Goal: Task Accomplishment & Management: Manage account settings

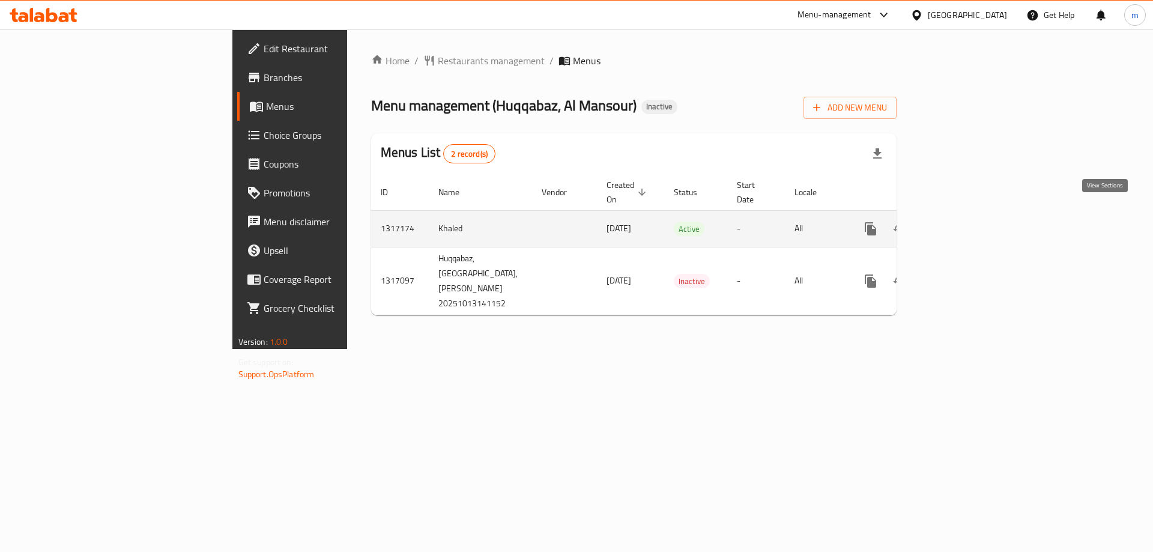
click at [964, 222] on icon "enhanced table" at bounding box center [957, 229] width 14 height 14
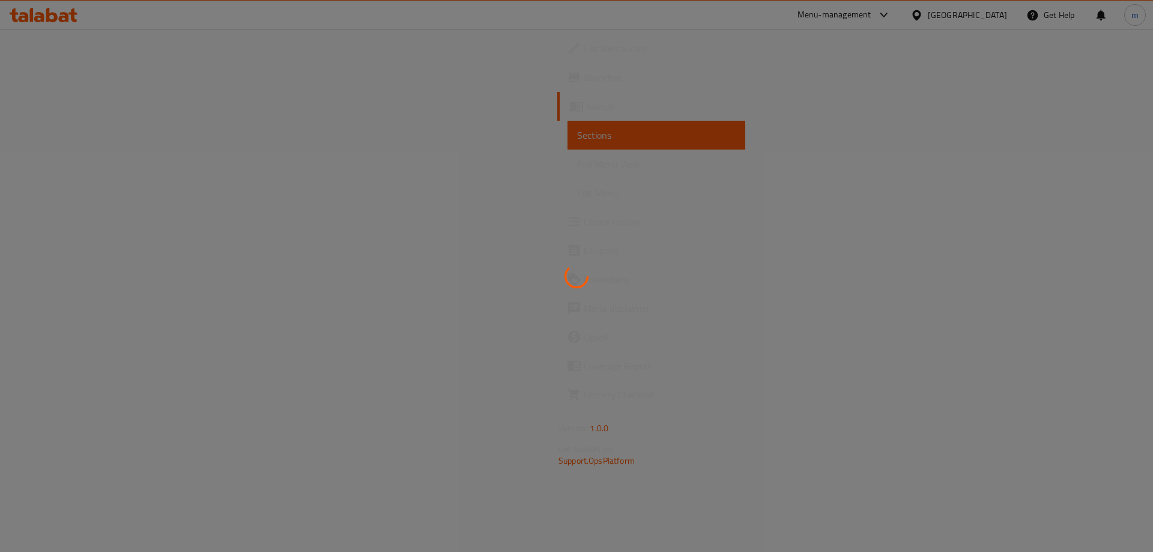
click at [64, 166] on div at bounding box center [576, 276] width 1153 height 552
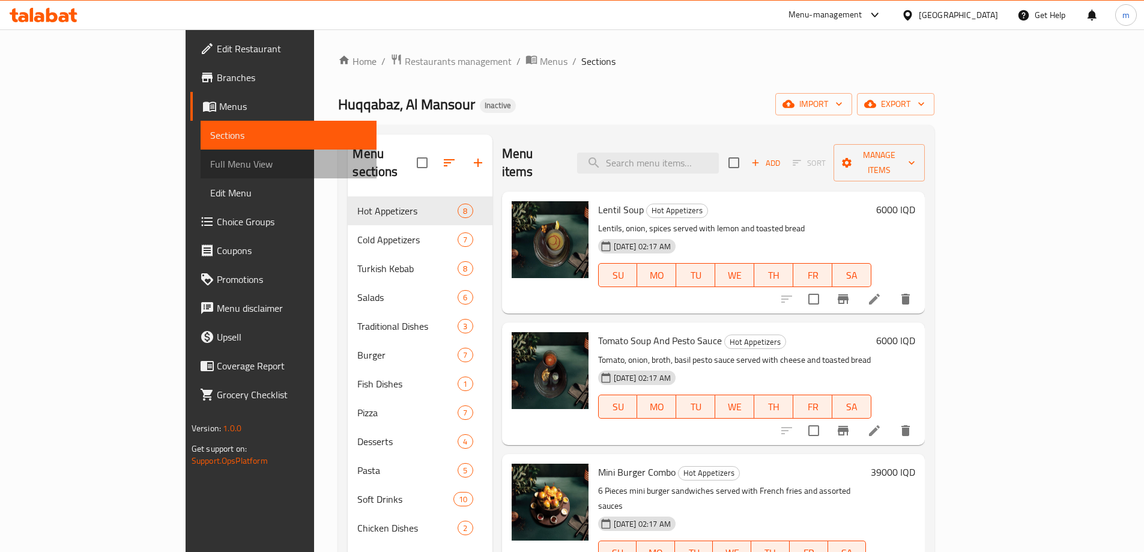
click at [210, 164] on span "Full Menu View" at bounding box center [288, 164] width 157 height 14
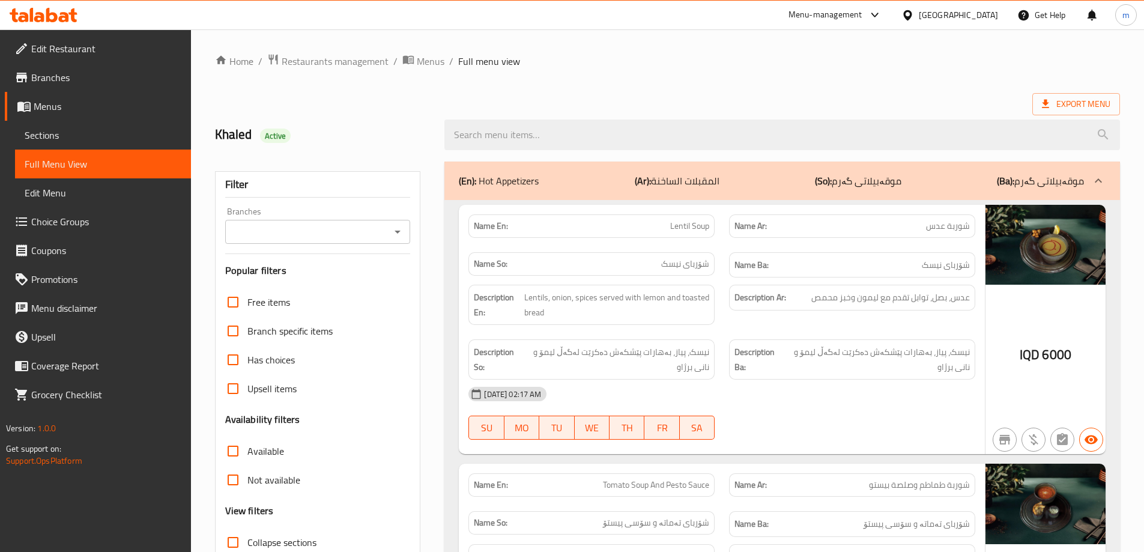
click at [391, 227] on icon "Open" at bounding box center [397, 232] width 14 height 14
click at [393, 236] on icon "Close" at bounding box center [397, 232] width 14 height 14
click at [396, 240] on div "Branches" at bounding box center [317, 232] width 185 height 24
click at [394, 232] on icon "Open" at bounding box center [397, 232] width 14 height 14
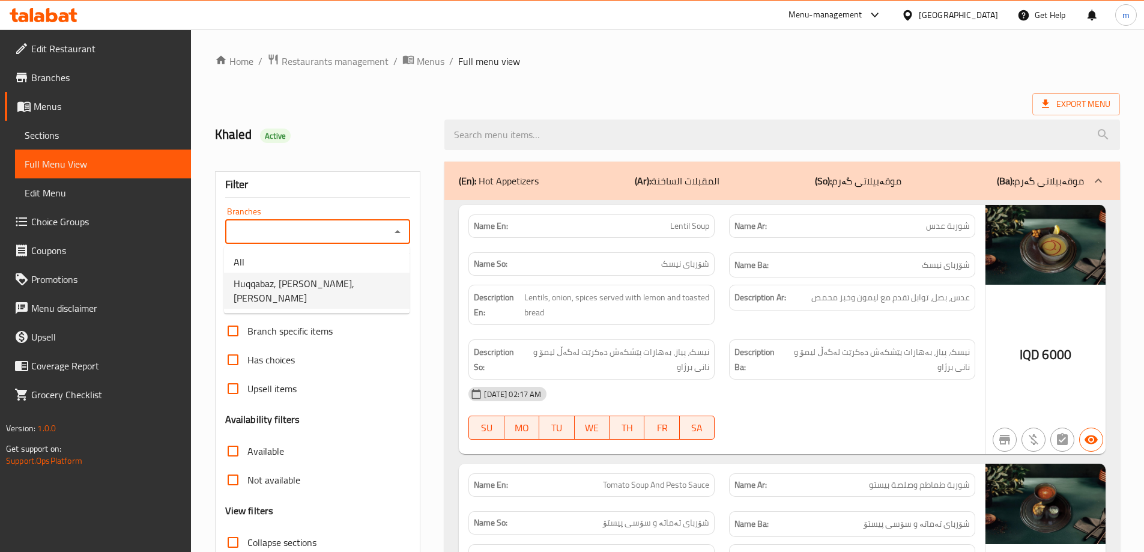
click at [354, 286] on span "Huqqabaz, [PERSON_NAME], [PERSON_NAME]" at bounding box center [317, 290] width 166 height 29
type input "Huqqabaz, [PERSON_NAME], [PERSON_NAME]"
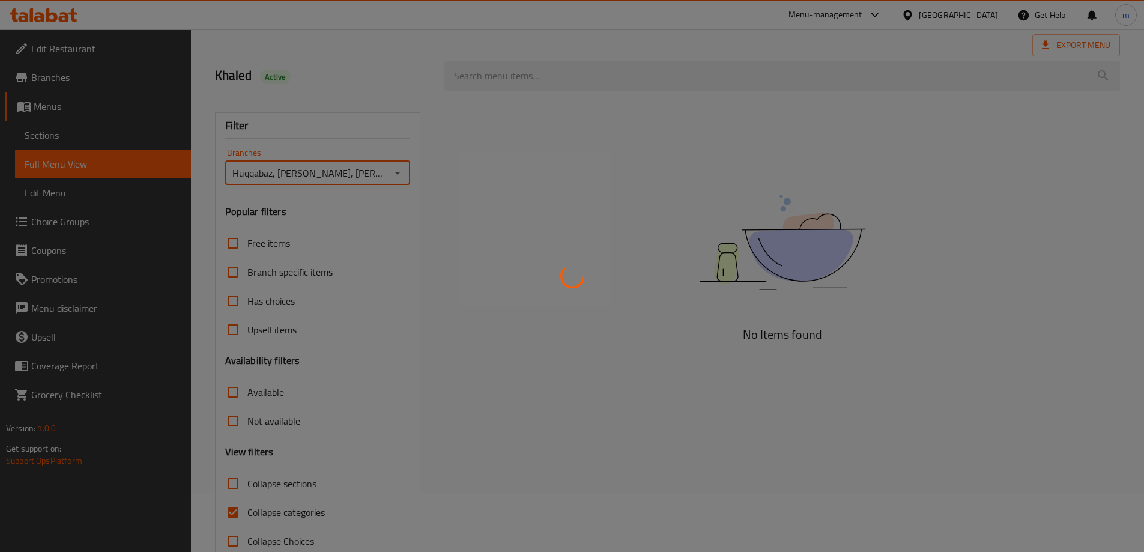
scroll to position [87, 0]
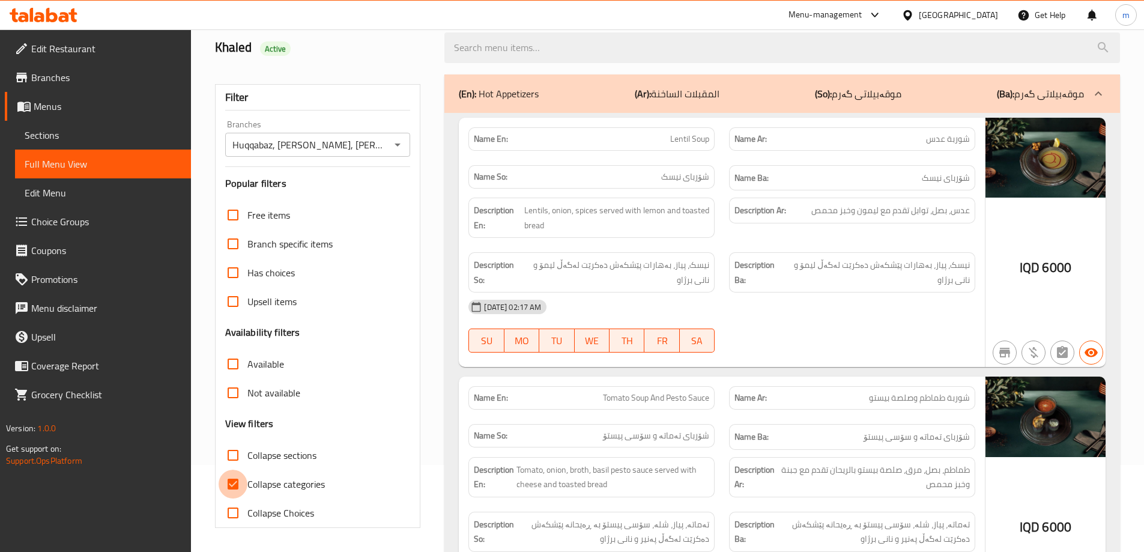
click at [230, 484] on input "Collapse categories" at bounding box center [233, 483] width 29 height 29
checkbox input "false"
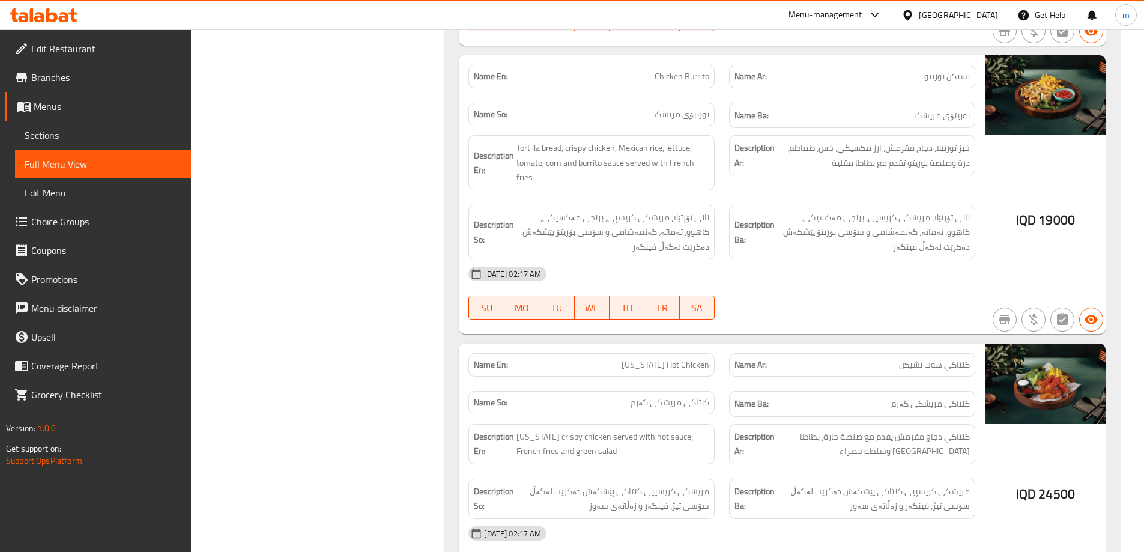
scroll to position [1888, 0]
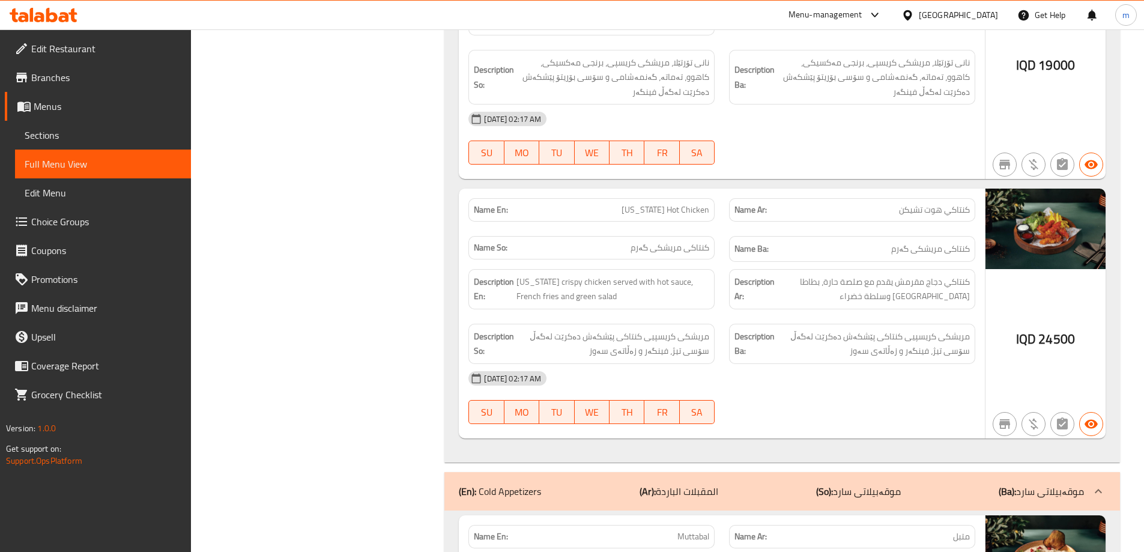
click at [696, 203] on span "[US_STATE] Hot Chicken" at bounding box center [665, 209] width 88 height 13
copy span "[US_STATE] Hot Chicken"
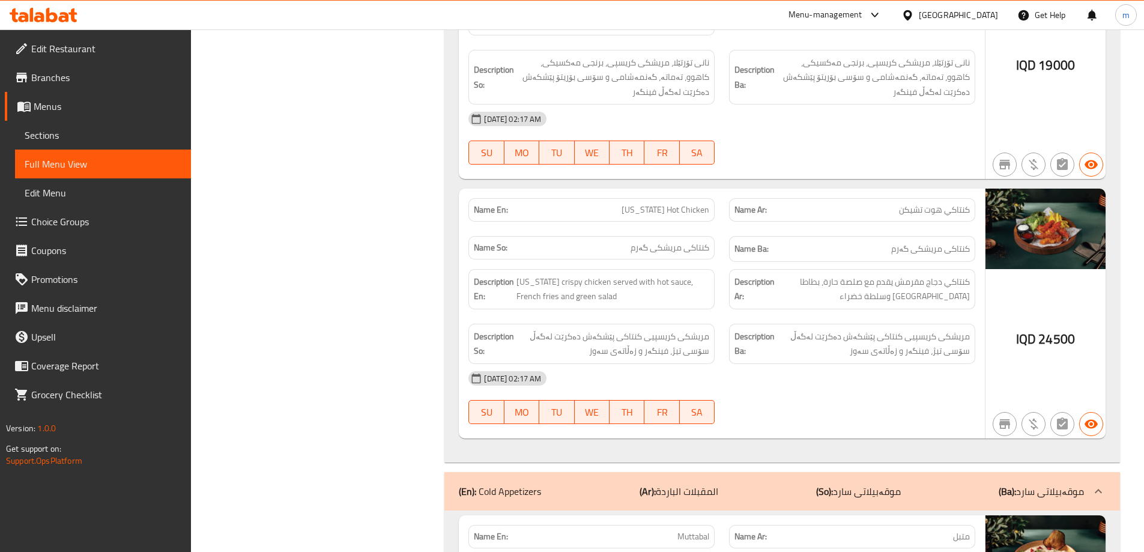
click at [726, 229] on div "Name Ba: کنتاکی مریشکی گەرم" at bounding box center [852, 249] width 261 height 40
click at [701, 203] on span "[US_STATE] Hot Chicken" at bounding box center [665, 209] width 88 height 13
copy span "[US_STATE] Hot Chicken"
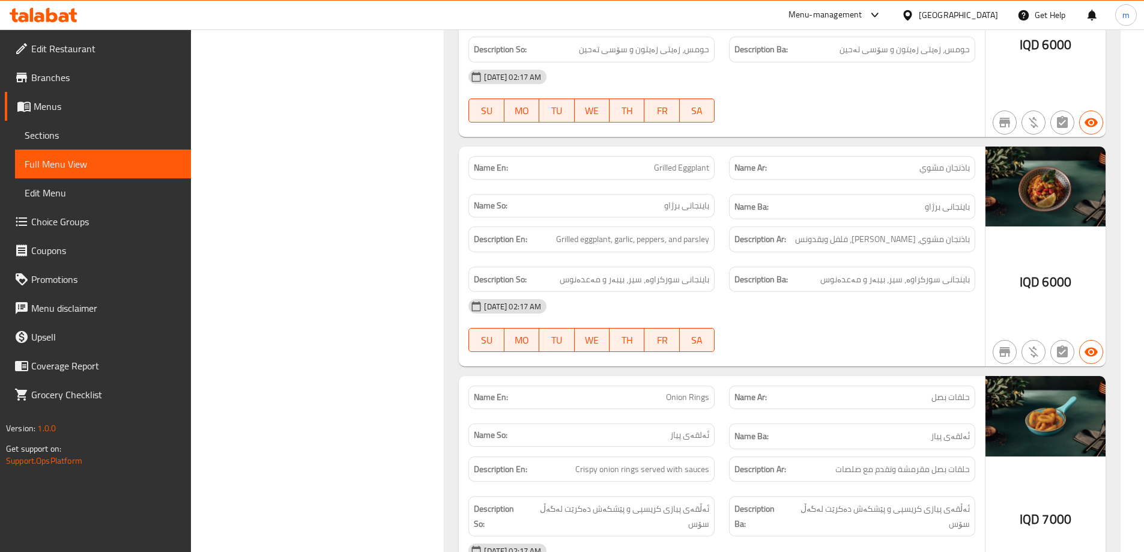
scroll to position [3689, 0]
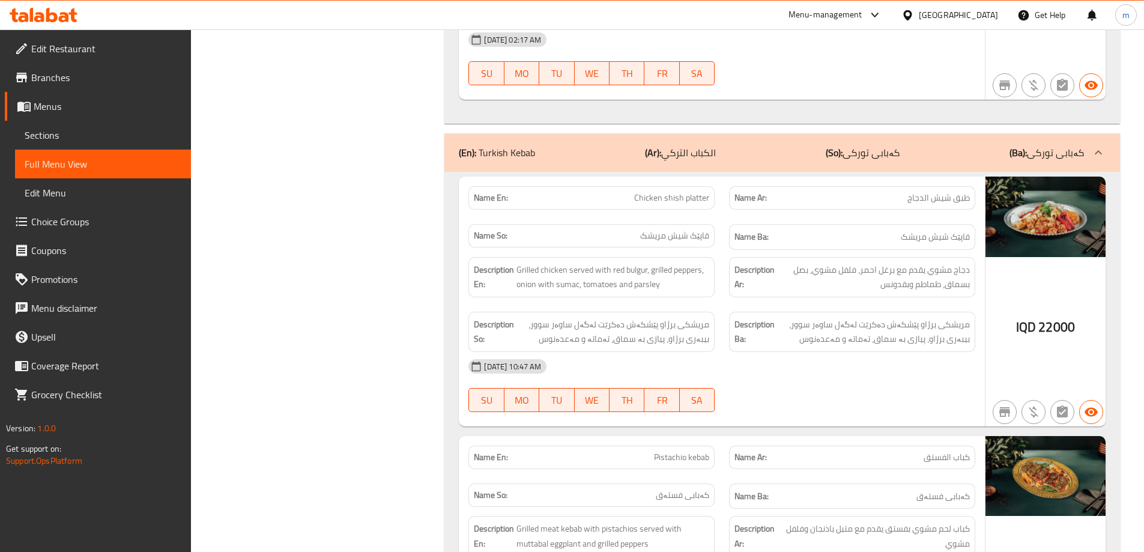
click at [740, 253] on div "Description Ar: دجاج مشوي يقدم مع برغل احمر، فلفل مشوي، بصل بسماق، طماطم وبقدونس" at bounding box center [852, 277] width 261 height 55
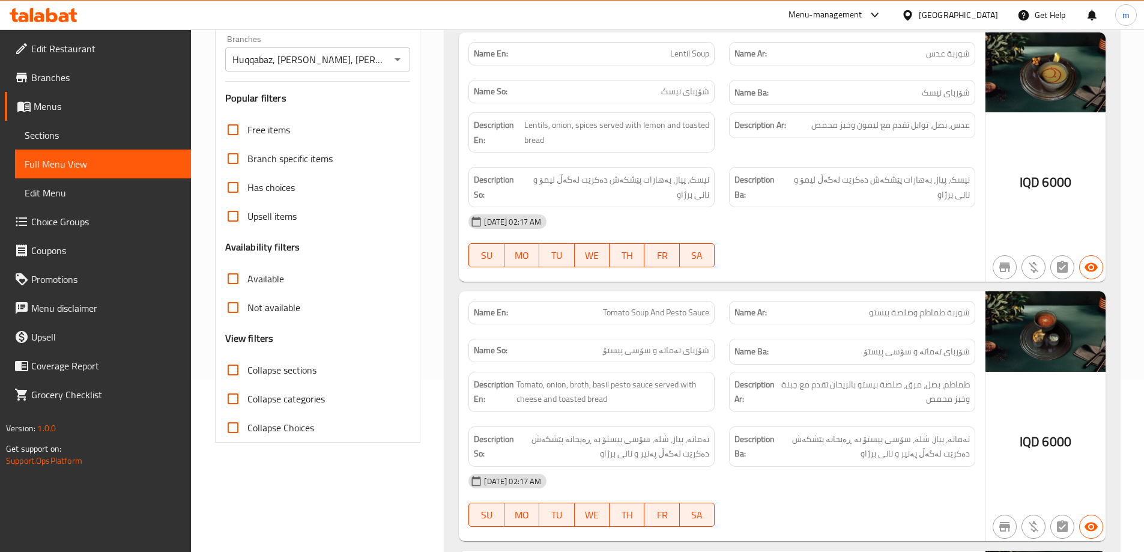
scroll to position [300, 0]
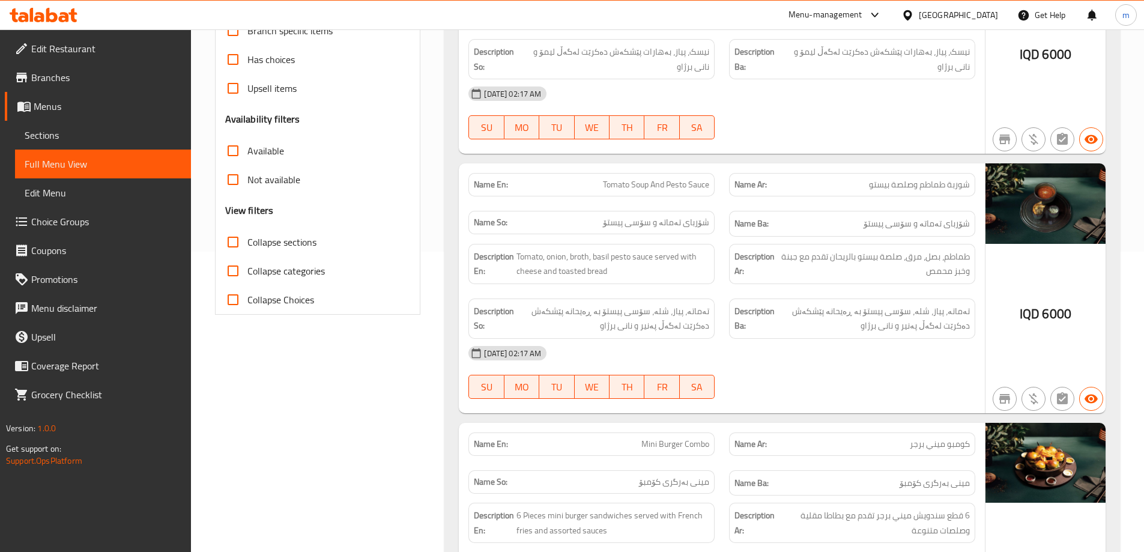
click at [234, 245] on input "Collapse sections" at bounding box center [233, 242] width 29 height 29
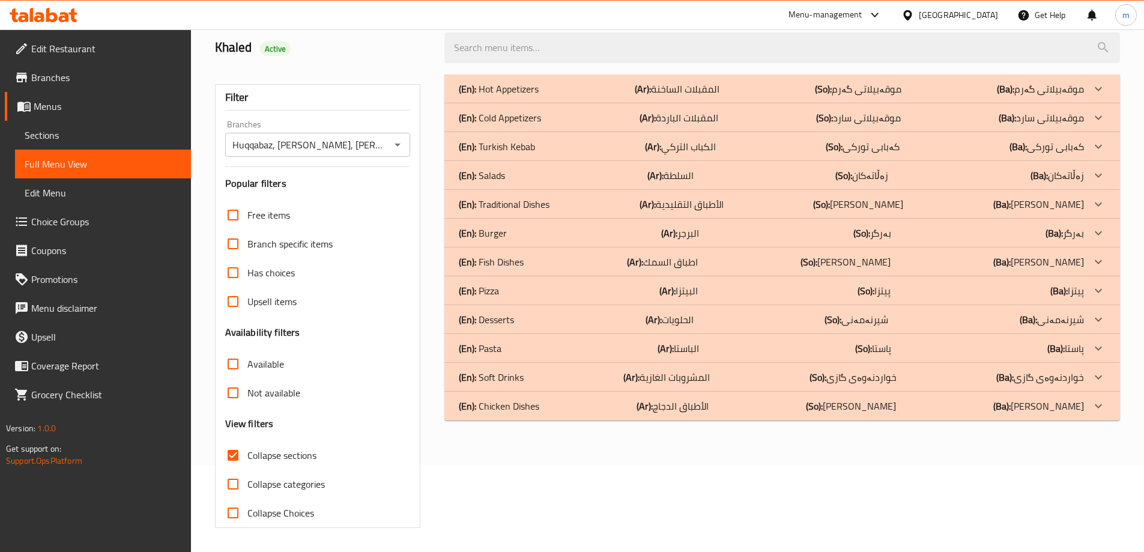
scroll to position [87, 0]
click at [693, 178] on p "(Ar): السلطة" at bounding box center [670, 175] width 46 height 14
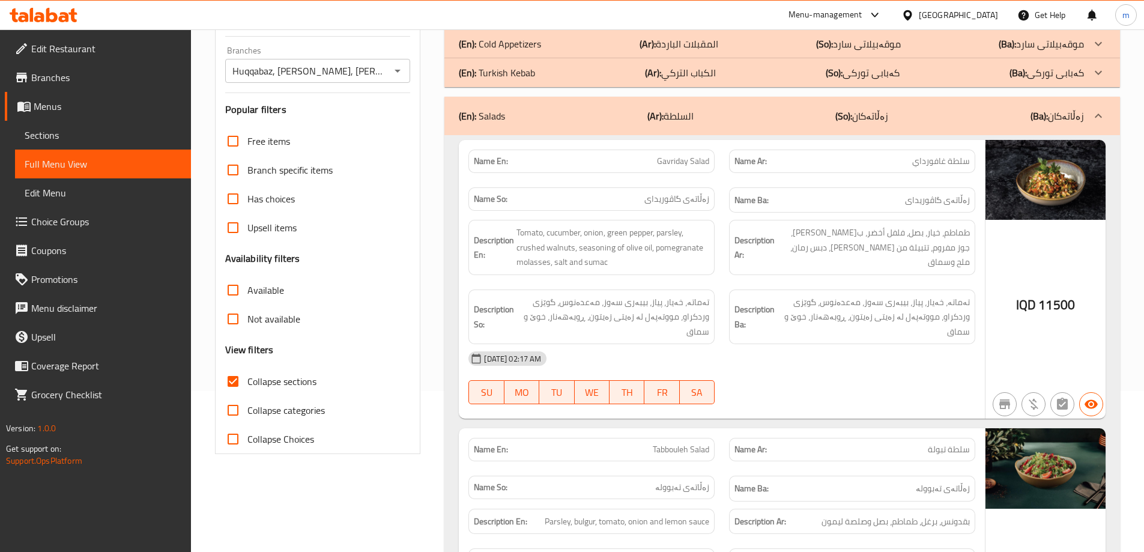
scroll to position [187, 0]
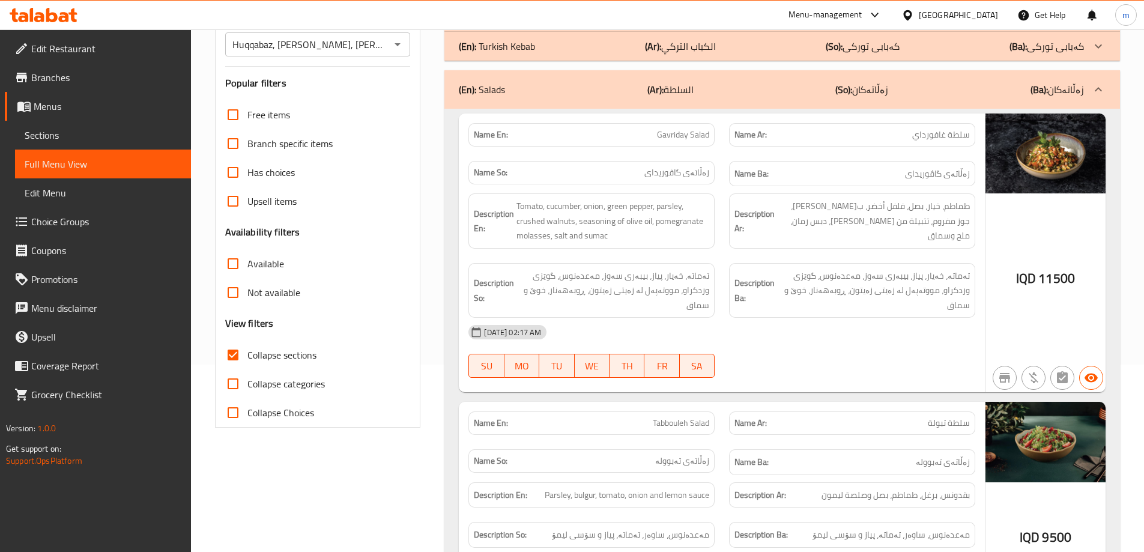
click at [699, 86] on div "(En): Salads (Ar): السلطة (So): زەڵاتەکان (Ba): زەڵاتەکان" at bounding box center [771, 89] width 625 height 14
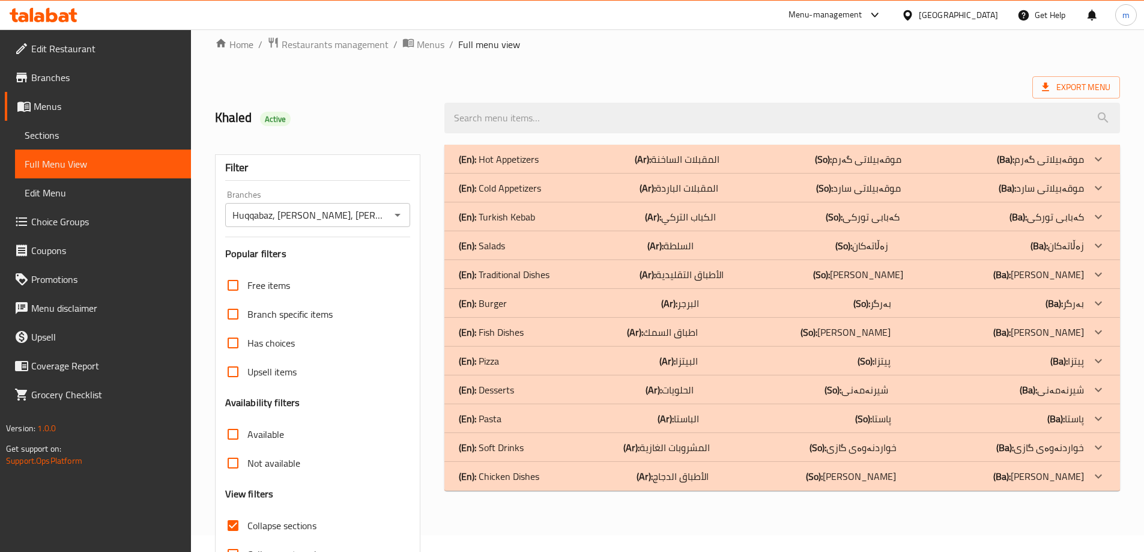
scroll to position [0, 0]
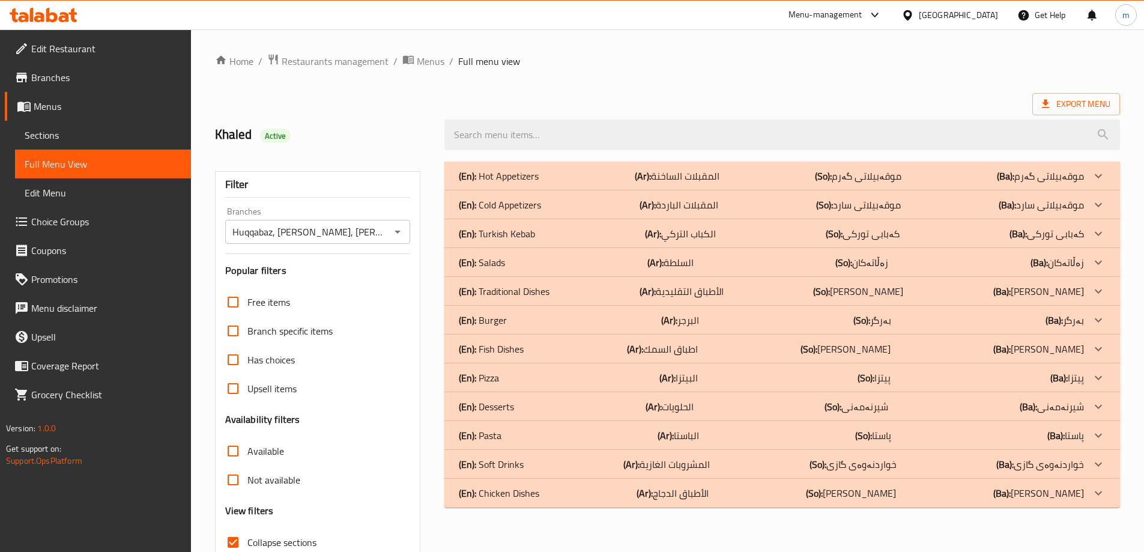
click at [535, 254] on div "(En): Salads (Ar): السلطة (So): زەڵاتەکان (Ba): زەڵاتەکان" at bounding box center [781, 262] width 675 height 29
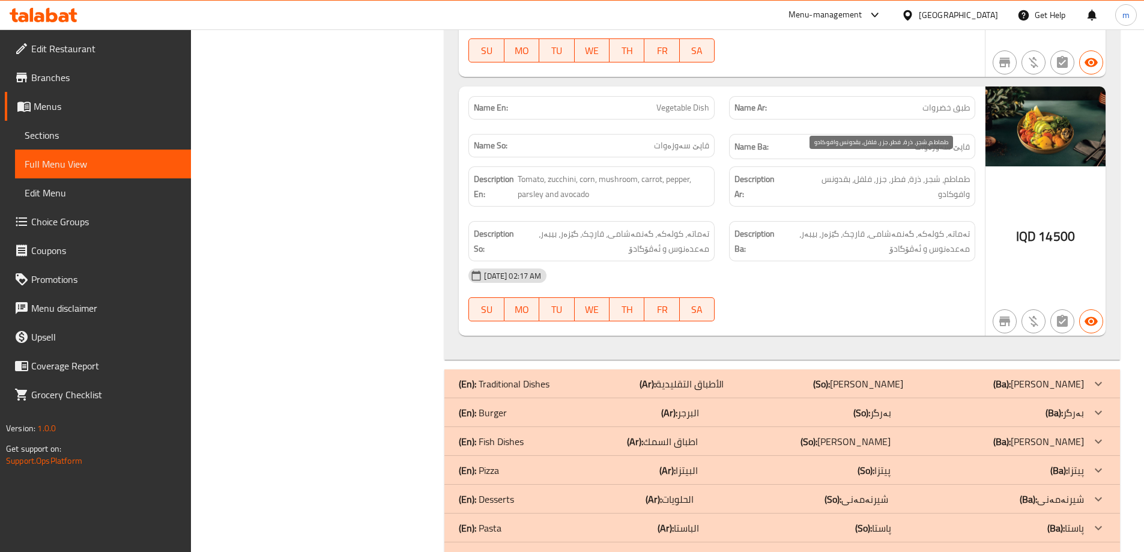
scroll to position [1501, 0]
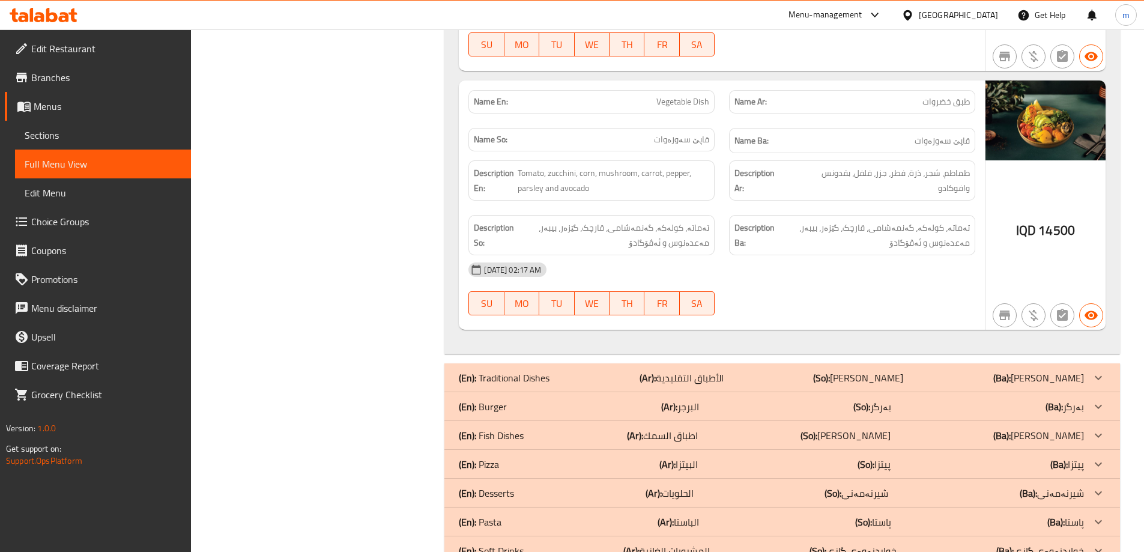
click at [722, 392] on div "(En): Burger (Ar): البرجر (So): بەرگر (Ba): بەرگر" at bounding box center [781, 406] width 675 height 29
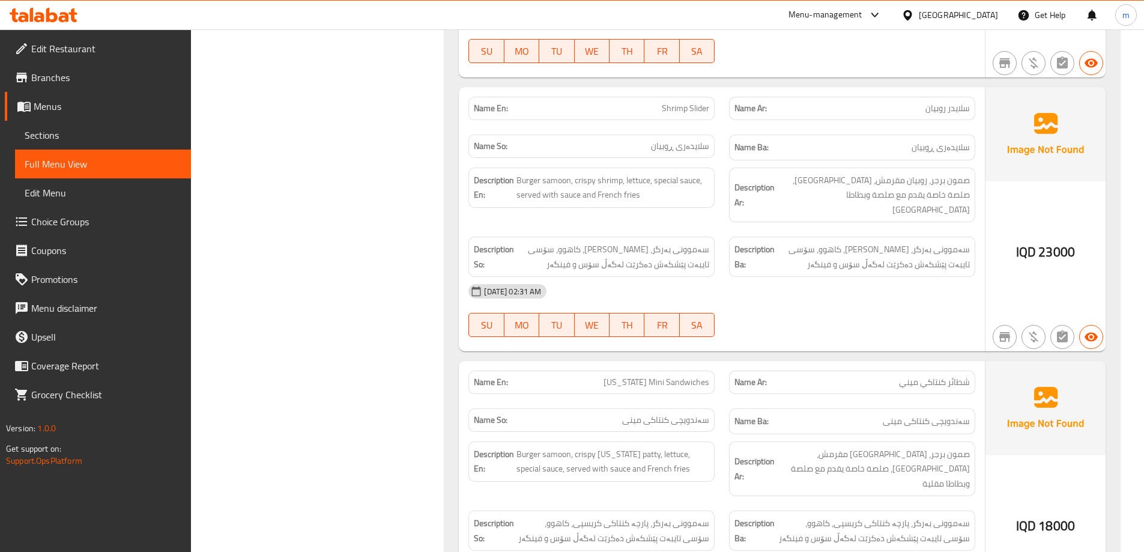
scroll to position [2653, 0]
click at [966, 373] on span "شطائر كنتاكي ميني" at bounding box center [934, 379] width 71 height 13
click at [965, 373] on span "شطائر كنتاكي ميني" at bounding box center [934, 379] width 71 height 13
click at [962, 373] on span "شطائر كنتاكي ميني" at bounding box center [934, 379] width 71 height 13
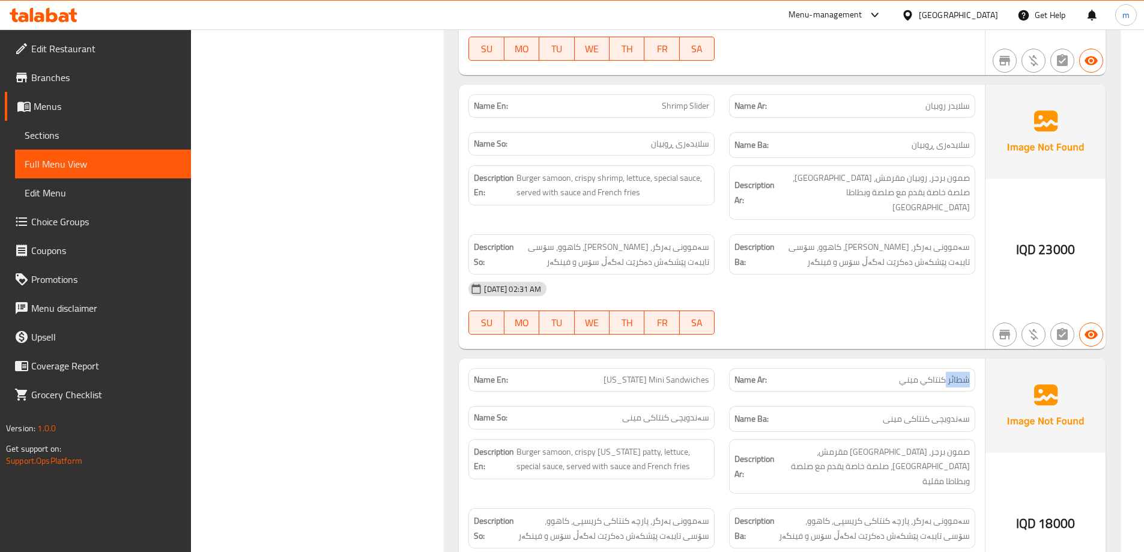
copy span "شطائر"
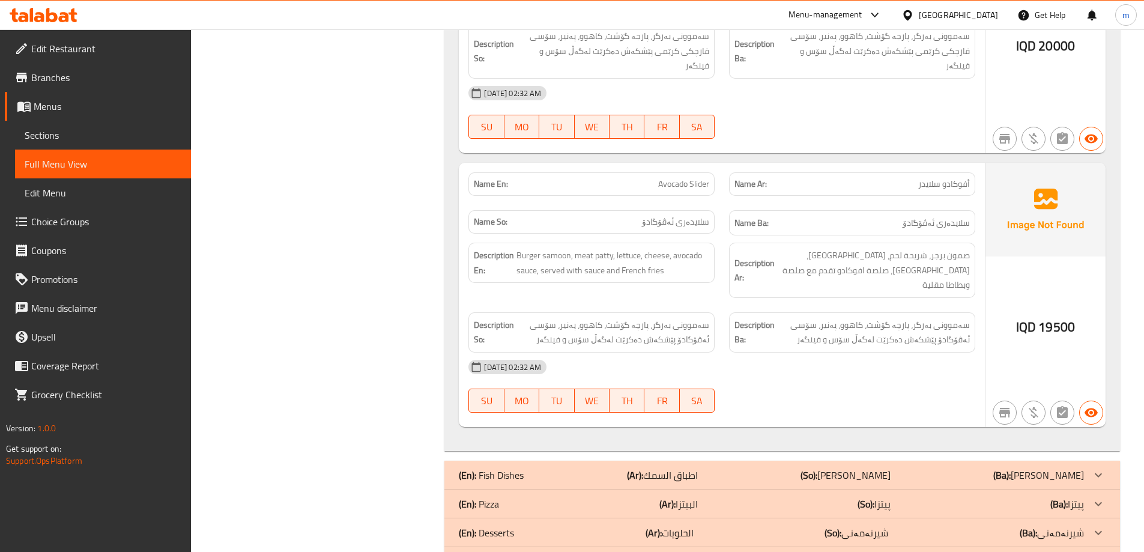
scroll to position [3413, 0]
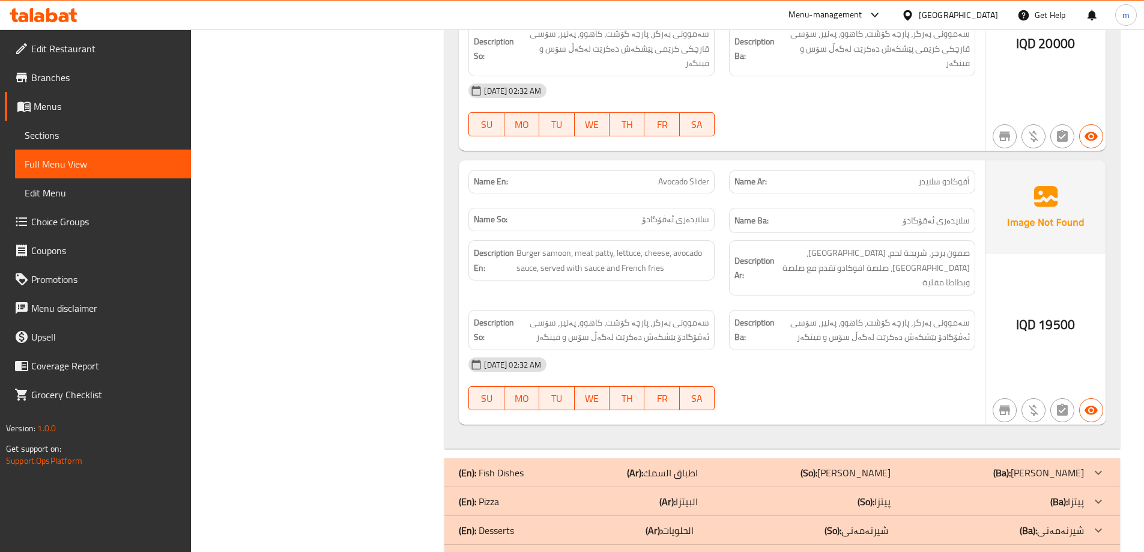
click at [667, 492] on b "(Ar):" at bounding box center [667, 501] width 16 height 18
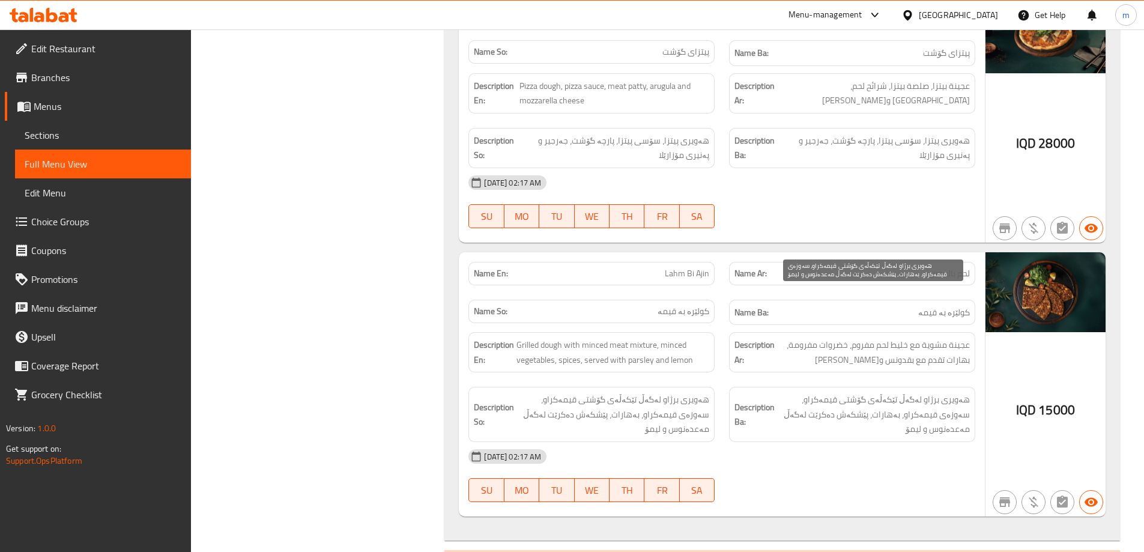
scroll to position [5260, 0]
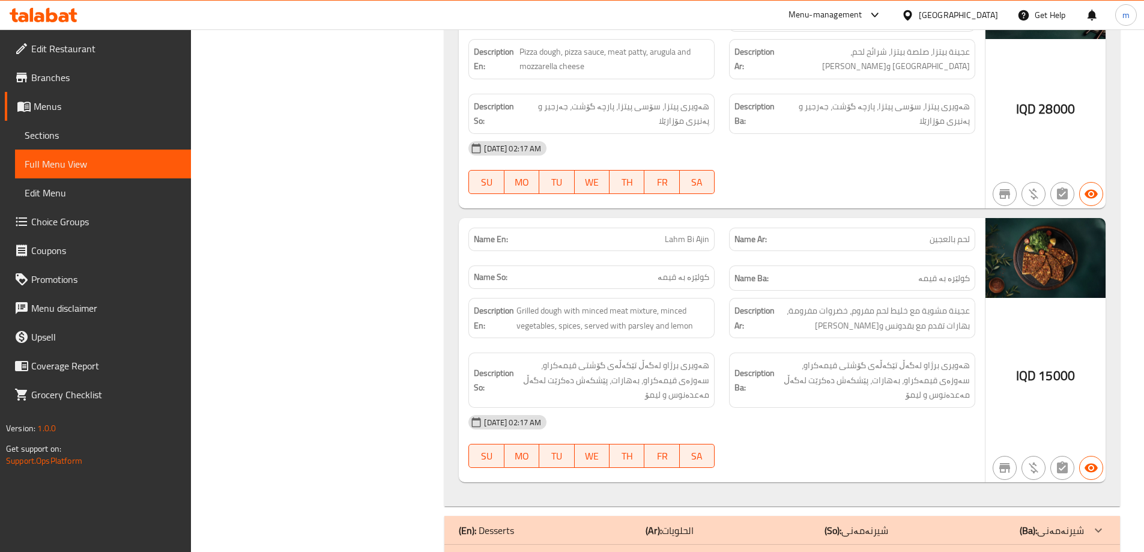
drag, startPoint x: 750, startPoint y: 231, endPoint x: 745, endPoint y: 237, distance: 7.7
click at [750, 298] on div "Description Ar: عجينة مشوية مع خليط لحم مفروم، خضروات مفرومة، بهارات تقدم مع بق…" at bounding box center [852, 318] width 246 height 40
click at [685, 551] on p "(Ar): الباستا" at bounding box center [677, 559] width 41 height 14
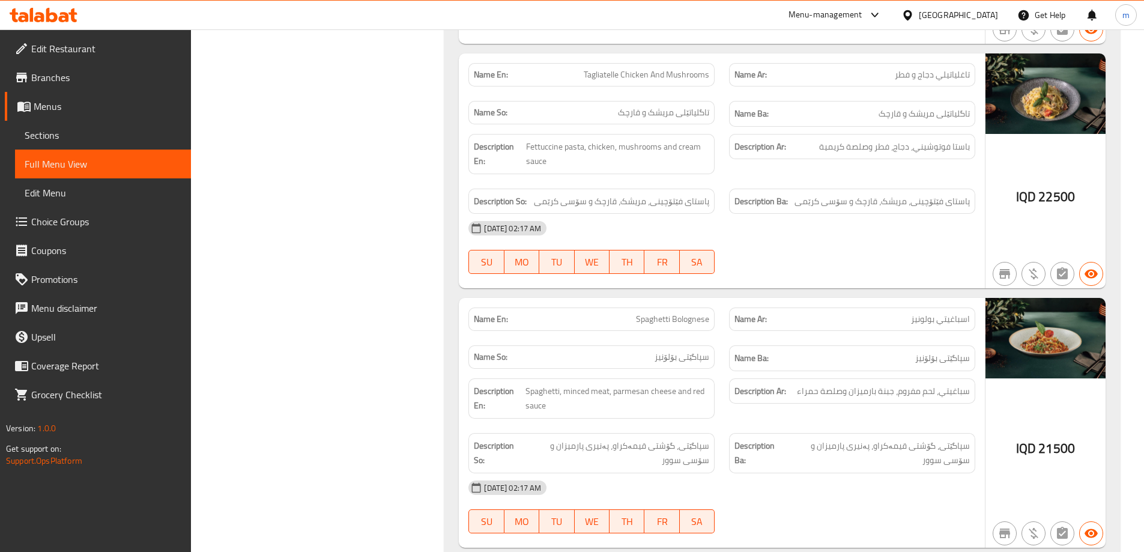
scroll to position [6588, 0]
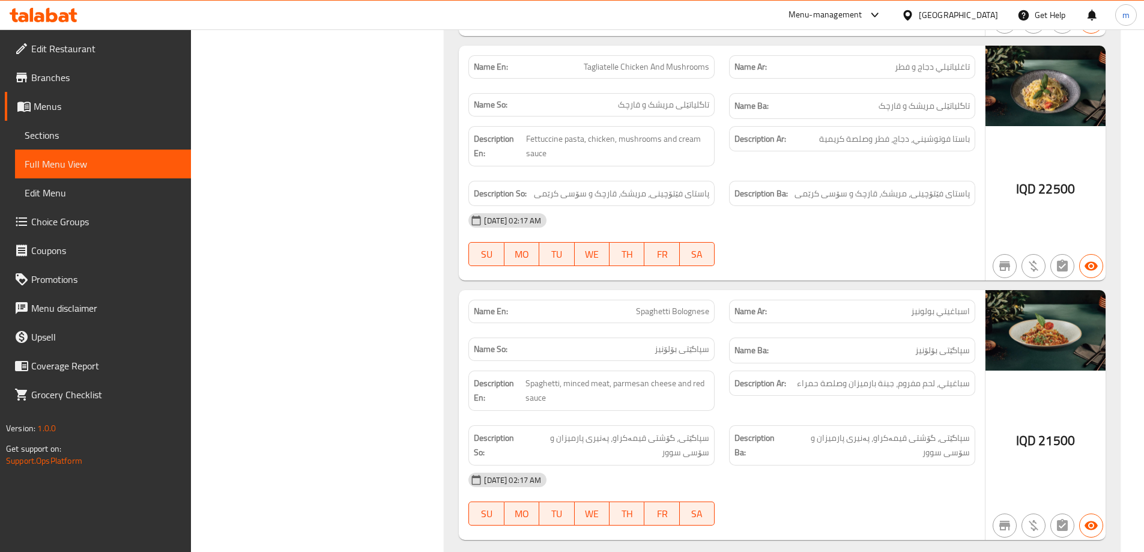
drag, startPoint x: 714, startPoint y: 517, endPoint x: 726, endPoint y: 475, distance: 43.9
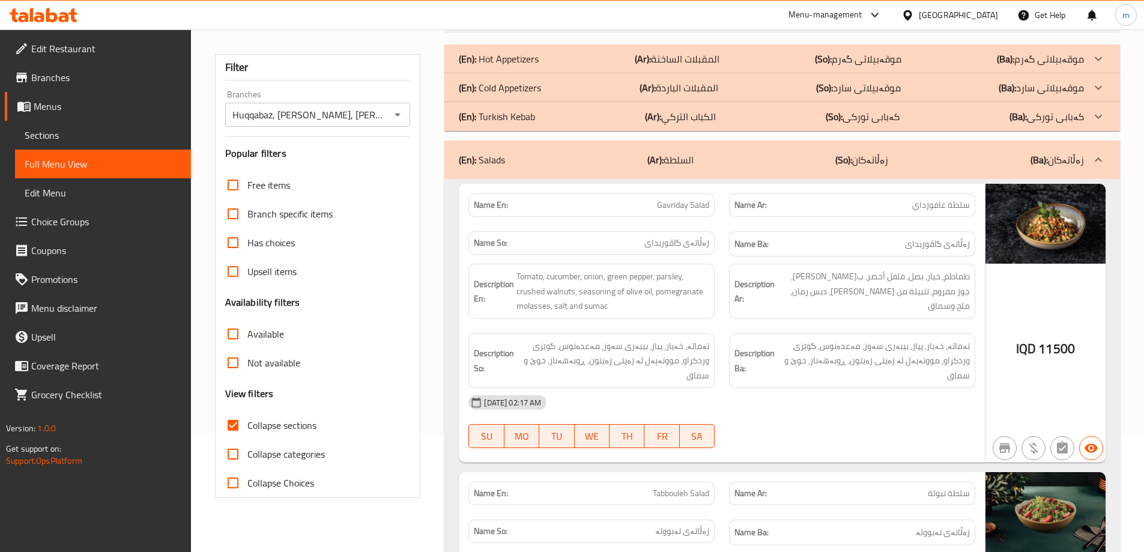
scroll to position [200, 0]
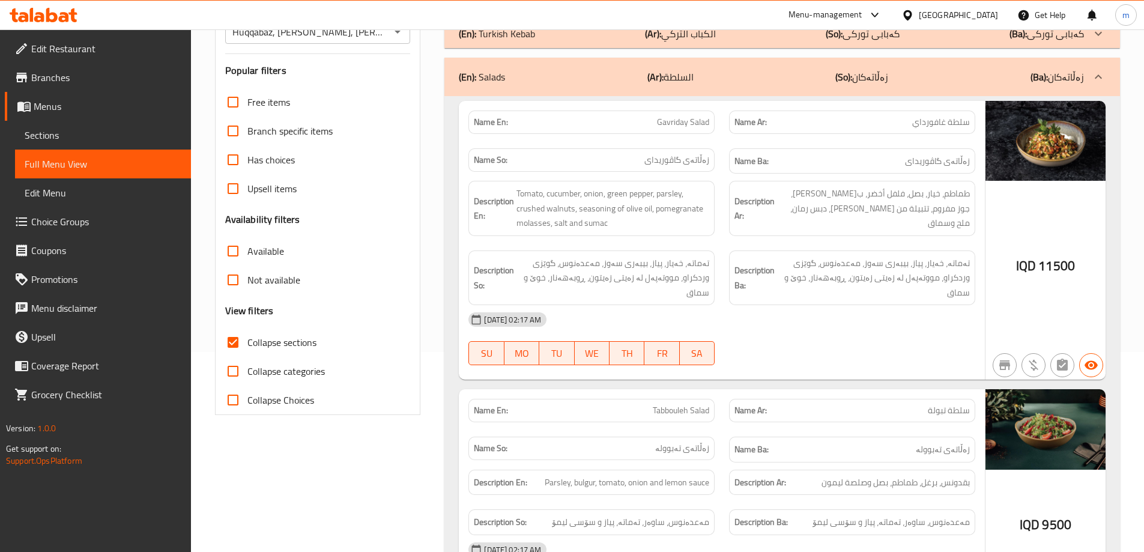
click at [306, 346] on span "Collapse sections" at bounding box center [281, 342] width 69 height 14
click at [247, 346] on input "Collapse sections" at bounding box center [233, 342] width 29 height 29
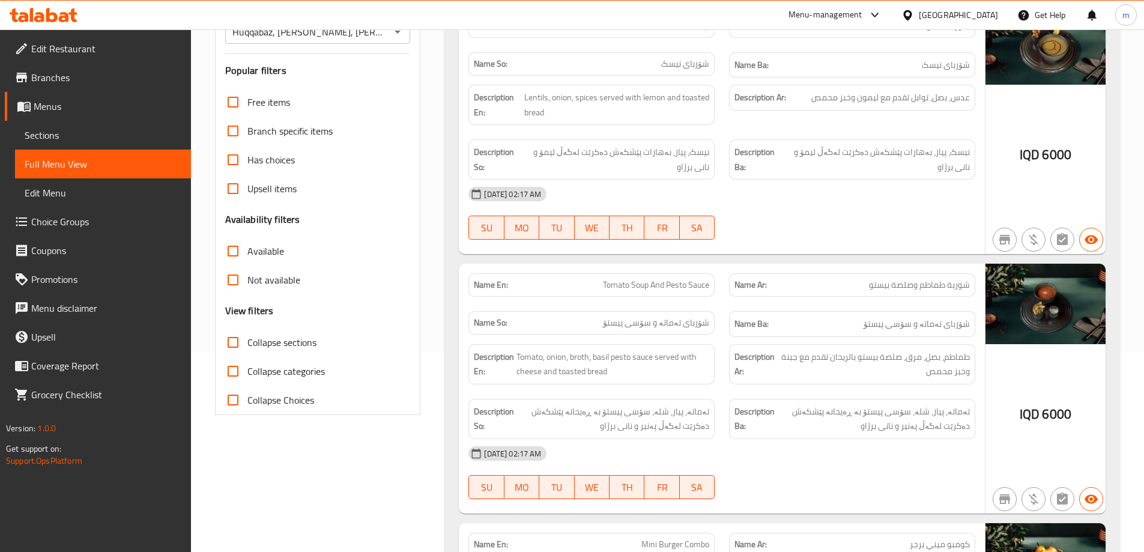
click at [306, 346] on span "Collapse sections" at bounding box center [281, 342] width 69 height 14
click at [247, 346] on input "Collapse sections" at bounding box center [233, 342] width 29 height 29
checkbox input "true"
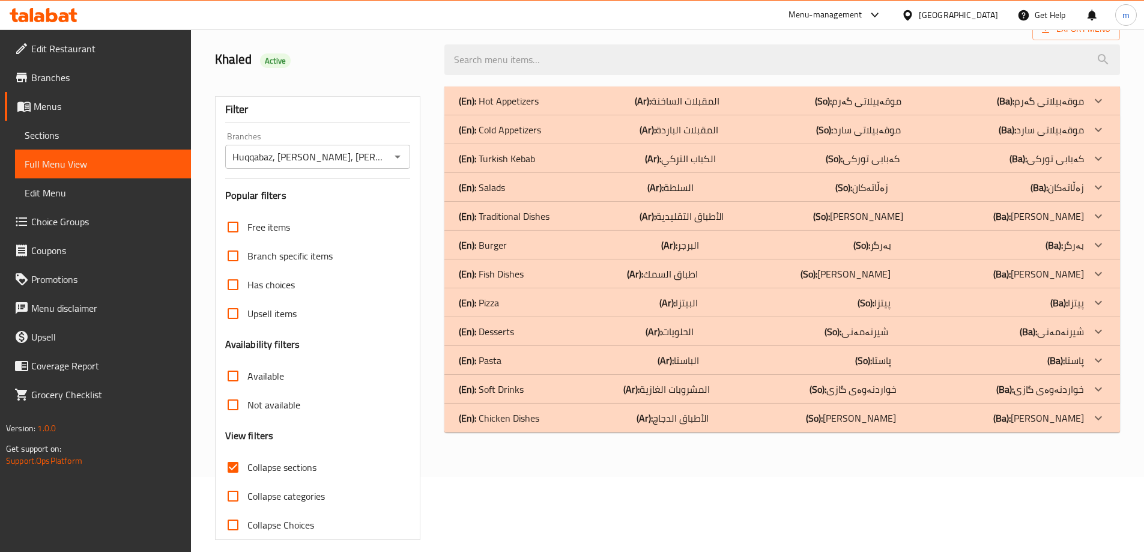
scroll to position [0, 0]
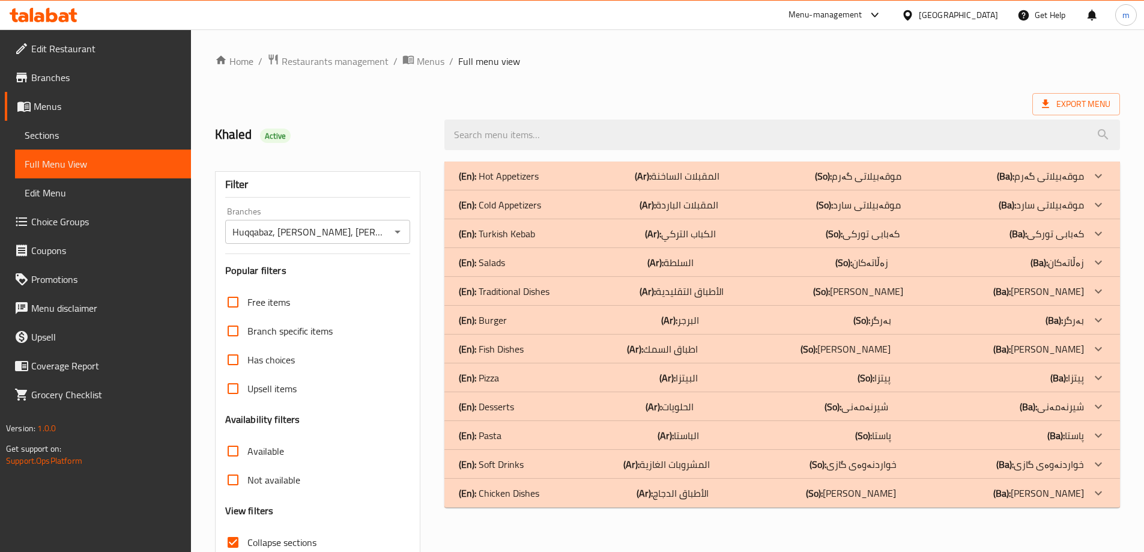
click at [534, 235] on p "(En): Turkish Kebab" at bounding box center [497, 233] width 76 height 14
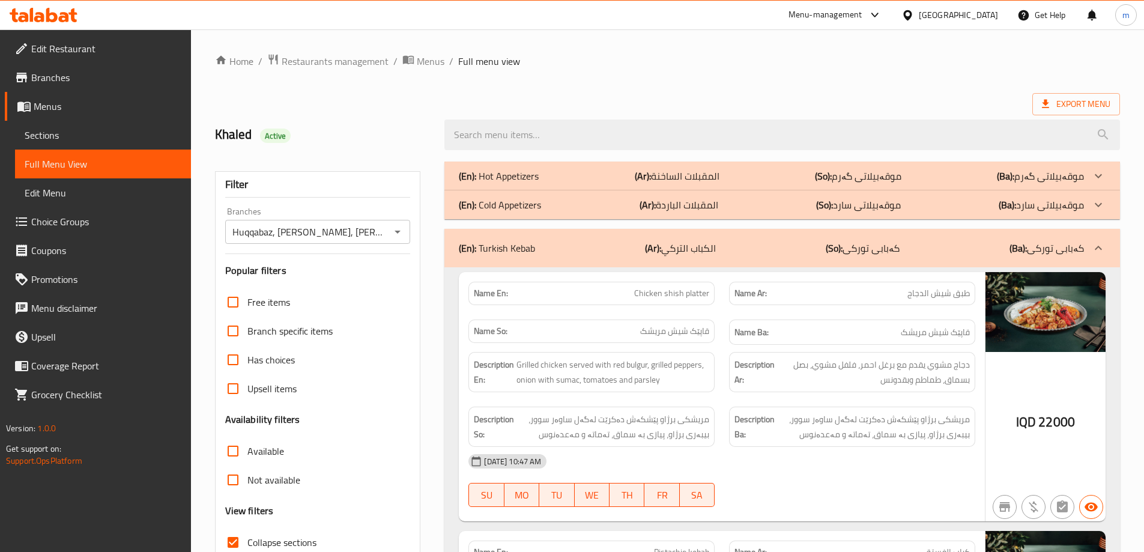
click at [959, 294] on span "طبق شيش الدجاج" at bounding box center [938, 293] width 62 height 13
copy span "طبق"
click at [702, 293] on span "Chicken shish platter" at bounding box center [671, 293] width 75 height 13
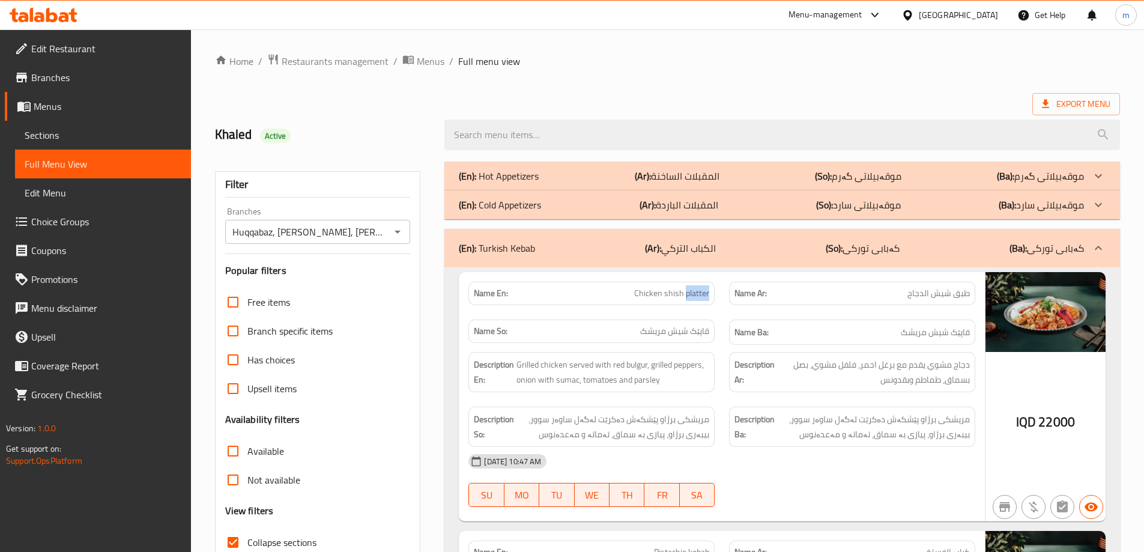
copy span "platter"
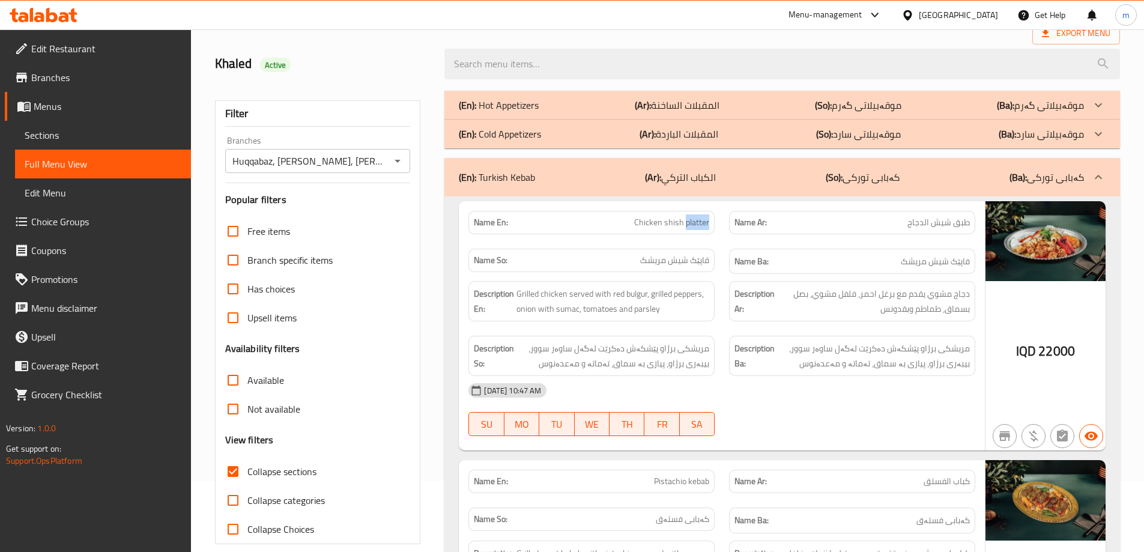
scroll to position [100, 0]
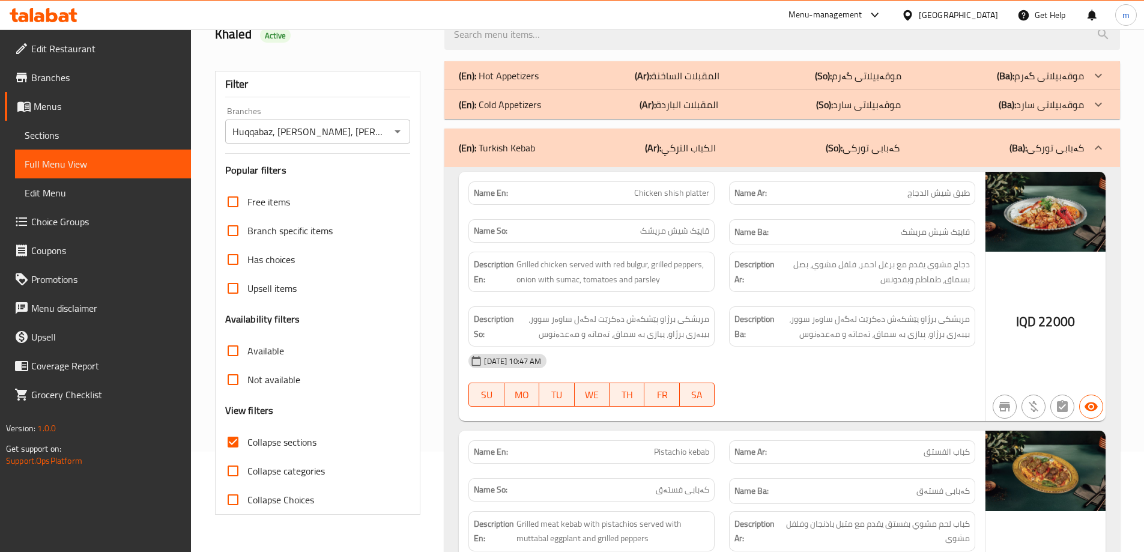
click at [684, 190] on span "Chicken shish platter" at bounding box center [671, 193] width 75 height 13
copy span "Chicken shish platter"
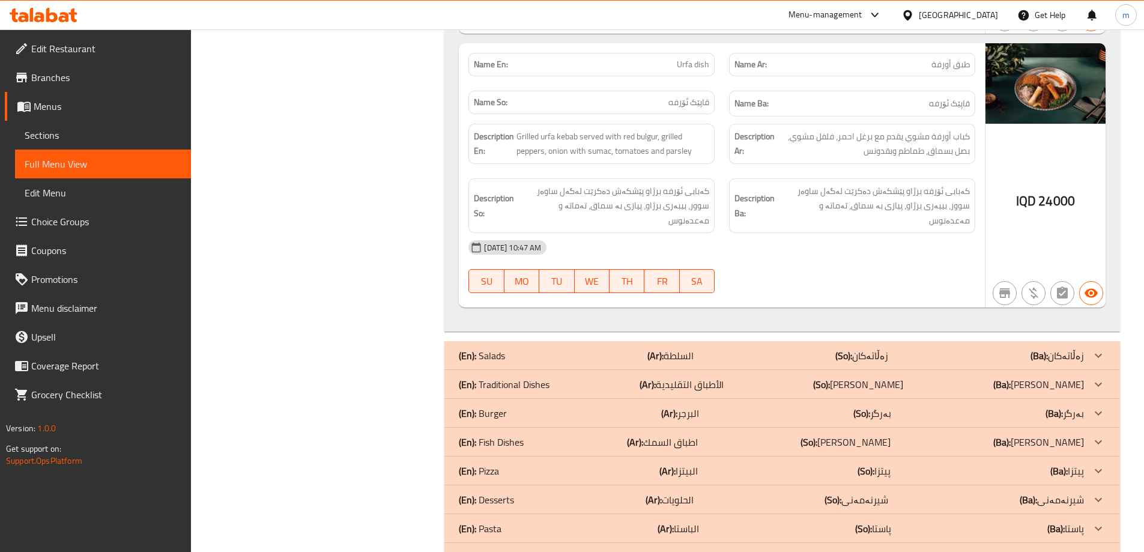
scroll to position [2100, 0]
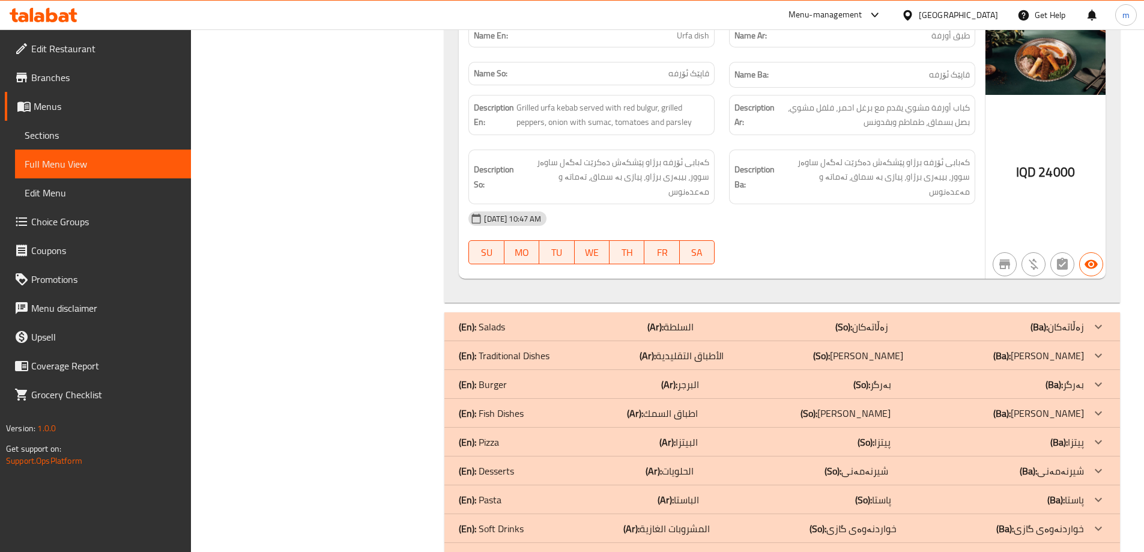
drag, startPoint x: 740, startPoint y: 304, endPoint x: 710, endPoint y: 331, distance: 40.4
click at [740, 348] on div "(En): Traditional Dishes (Ar): الأطباق التقليدية (So): ژەمە تەقلیدی (Ba): ژەمە …" at bounding box center [771, 355] width 625 height 14
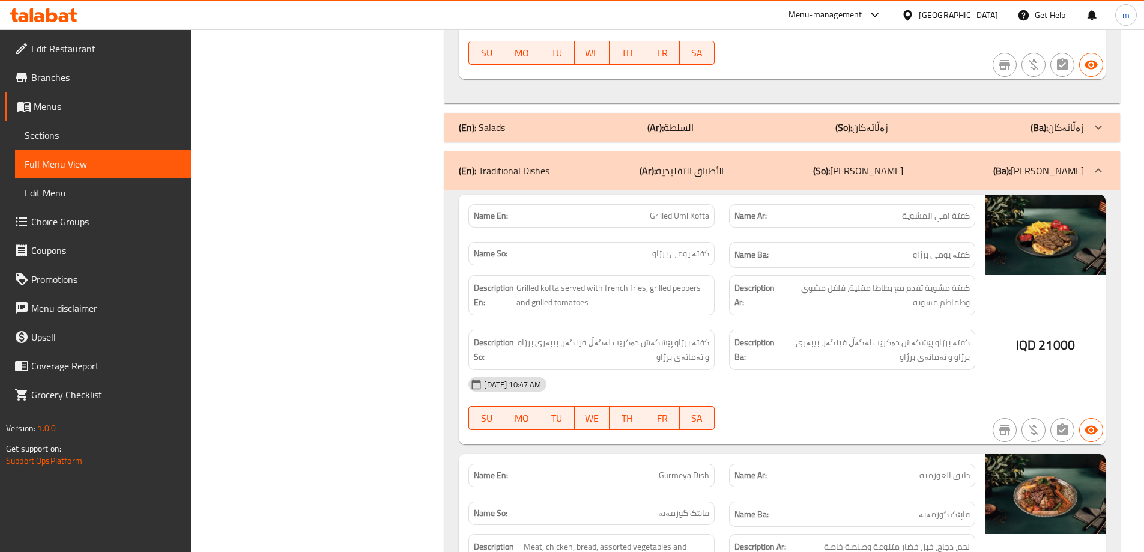
scroll to position [2300, 0]
click at [959, 209] on span "كفتة امي المشوية" at bounding box center [936, 215] width 68 height 13
copy span "كفتة امي المشوية"
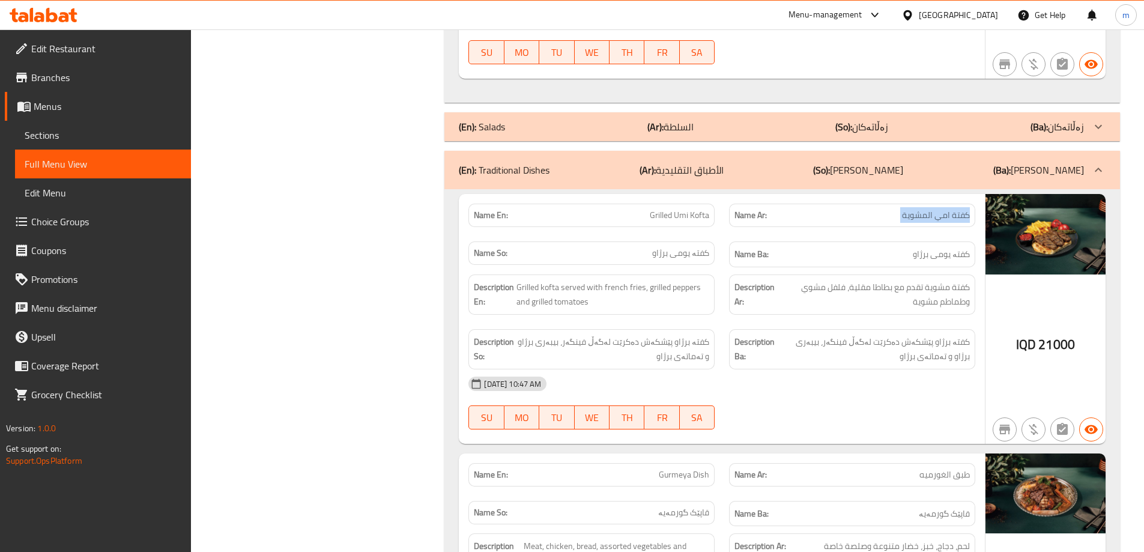
click at [929, 209] on span "كفتة امي المشوية" at bounding box center [936, 215] width 68 height 13
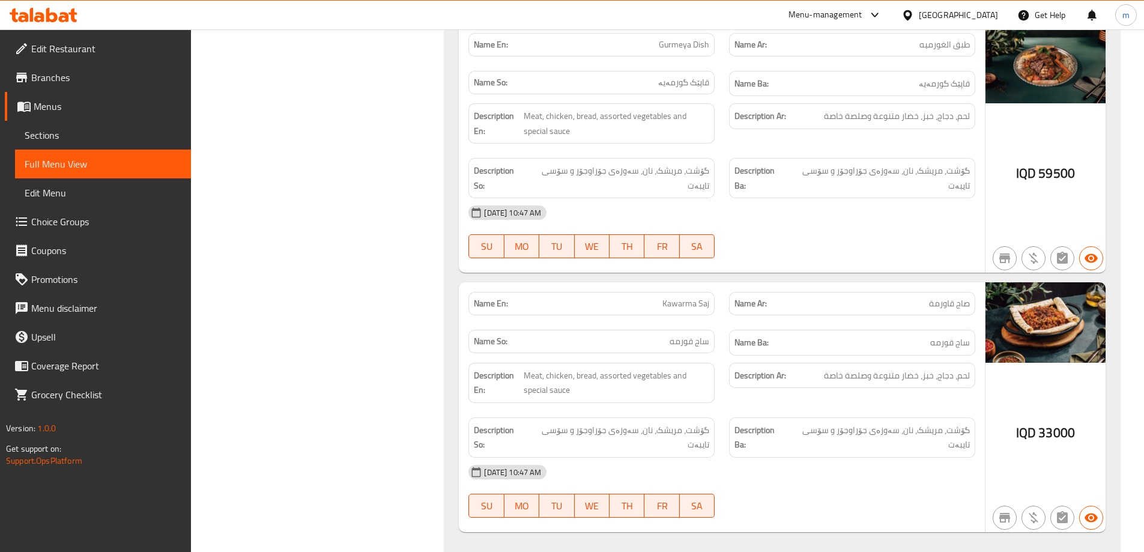
scroll to position [2800, 0]
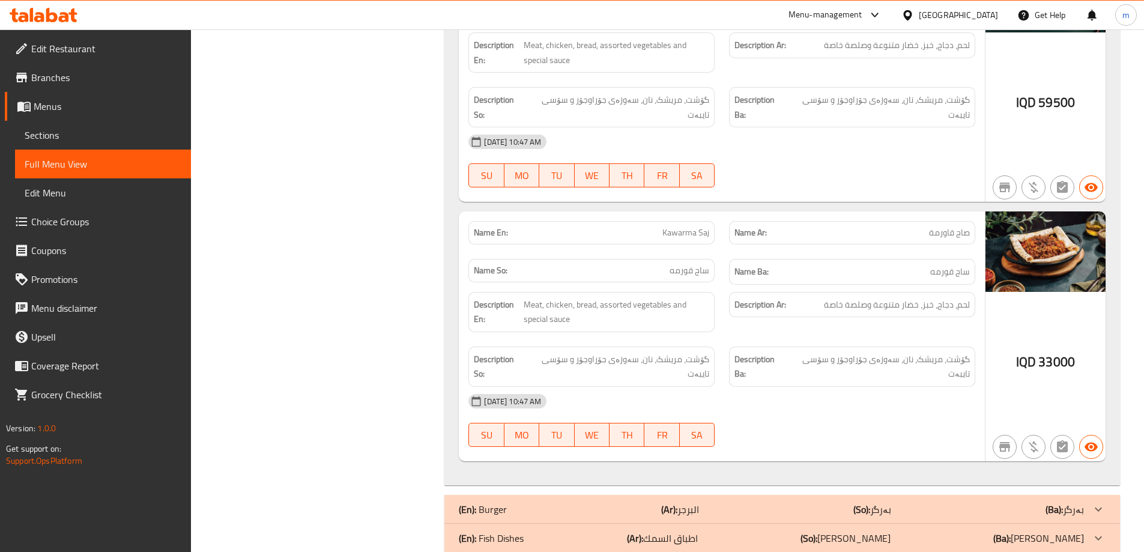
click at [688, 226] on span "Kawarma Saj" at bounding box center [685, 232] width 47 height 13
click at [947, 226] on span "صاج قاورمة" at bounding box center [949, 232] width 41 height 13
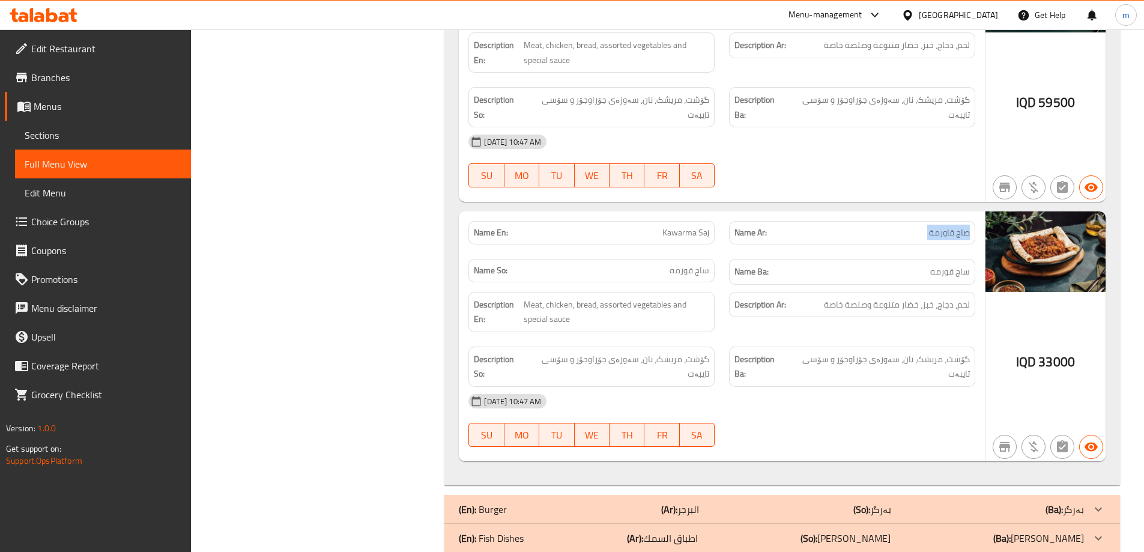
copy span "صاج قاورمة"
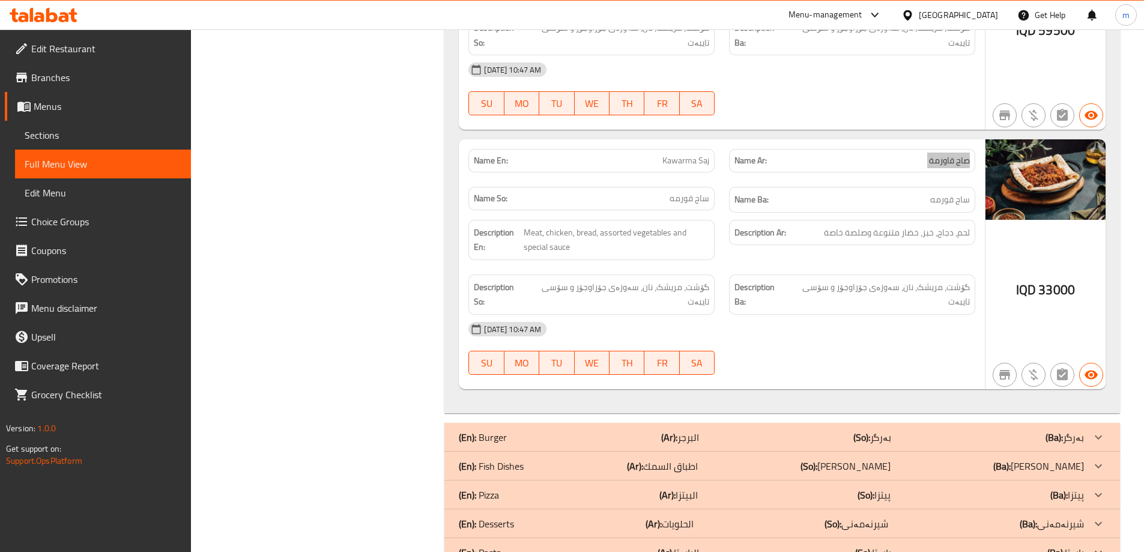
scroll to position [2900, 0]
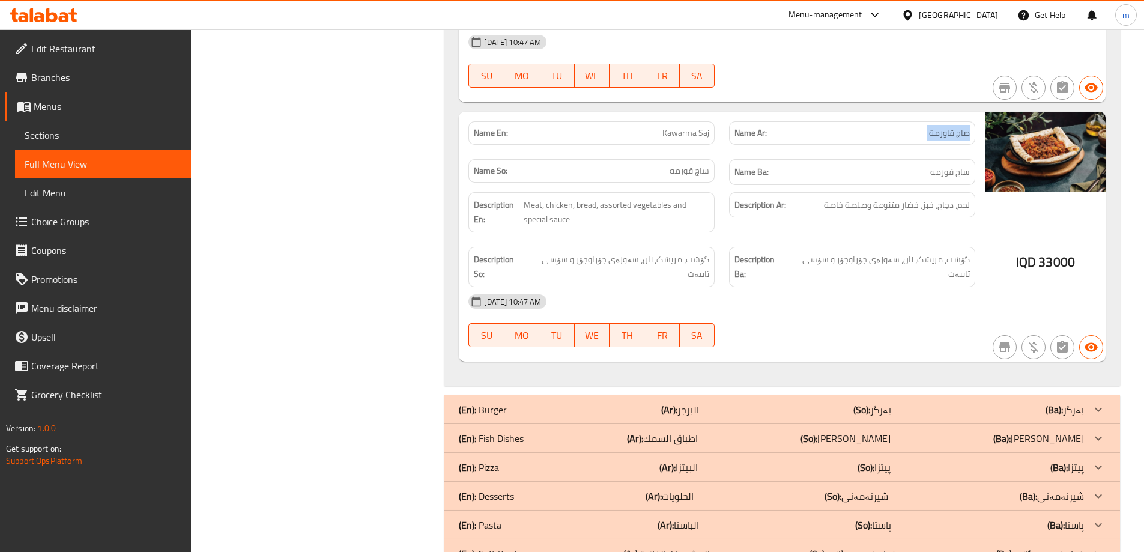
click at [695, 431] on p "(Ar): اطباق السمك" at bounding box center [662, 438] width 71 height 14
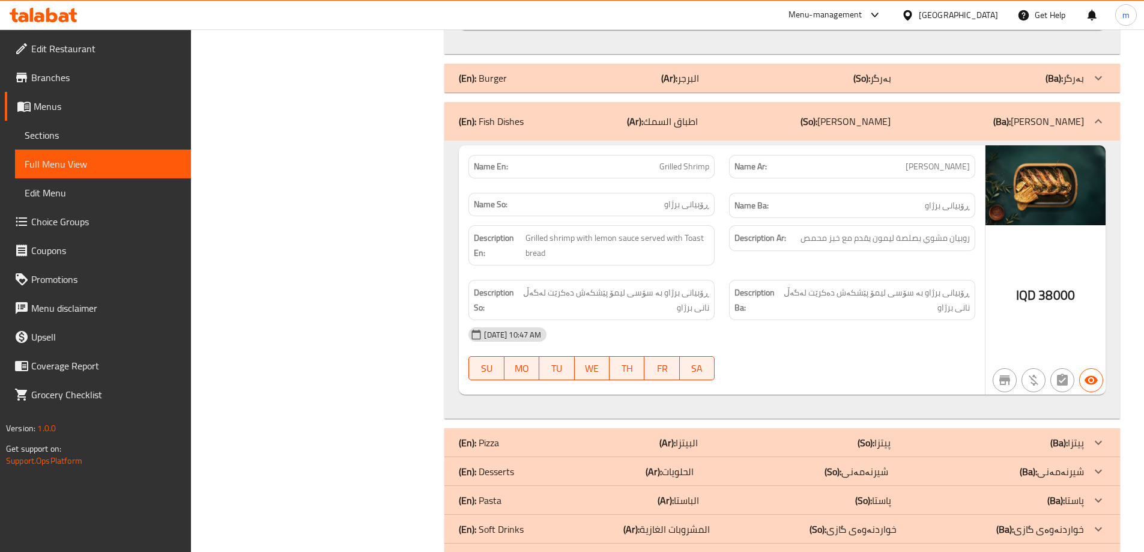
scroll to position [3232, 0]
click at [687, 463] on p "(Ar): الحلويات" at bounding box center [669, 470] width 48 height 14
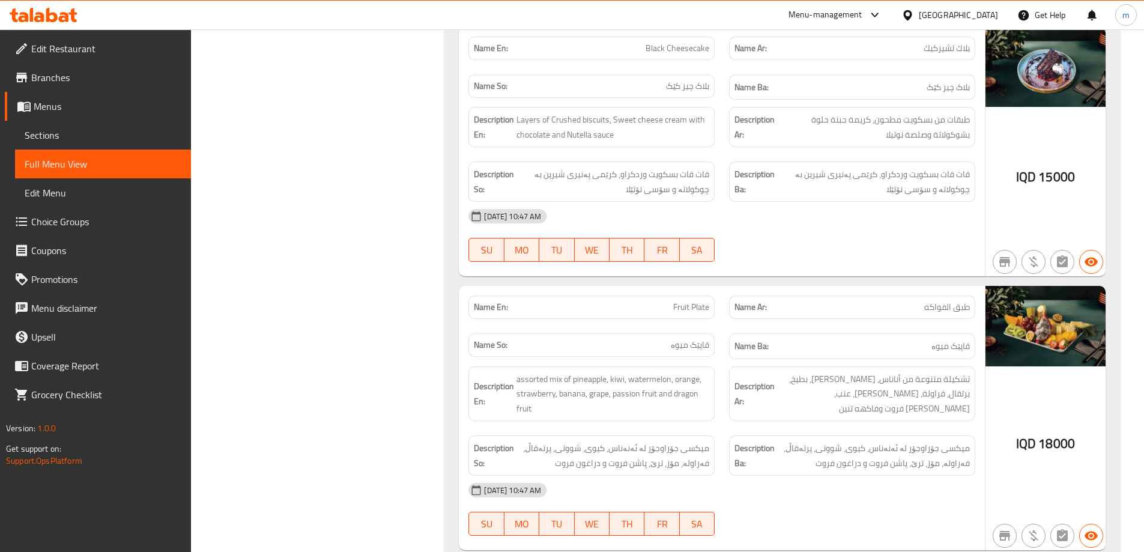
scroll to position [4316, 0]
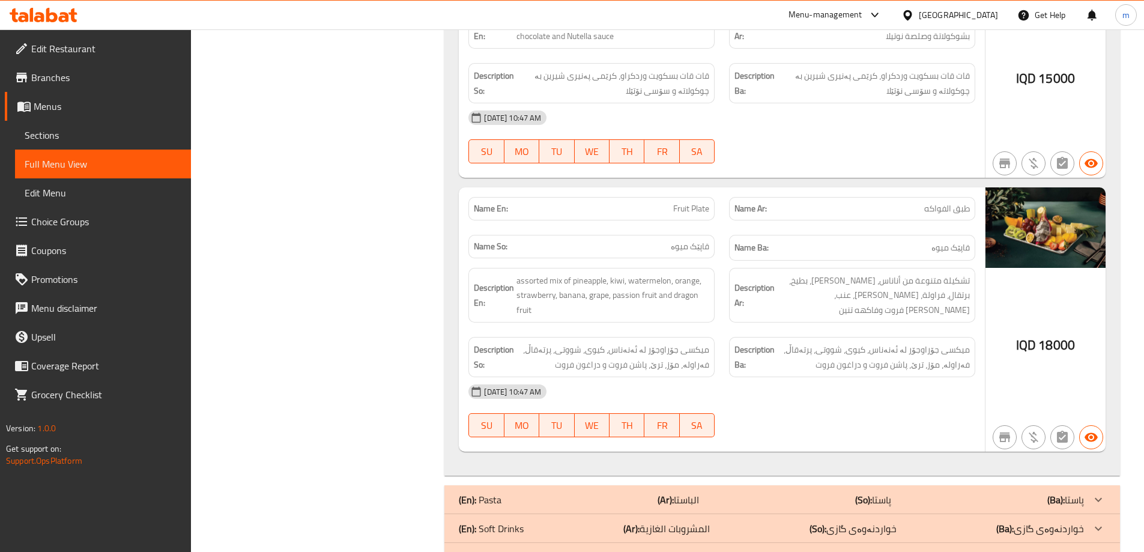
click at [621, 273] on span "assorted mix of pineapple, kiwi, watermelon, orange, strawberry, banana, grape,…" at bounding box center [612, 295] width 193 height 44
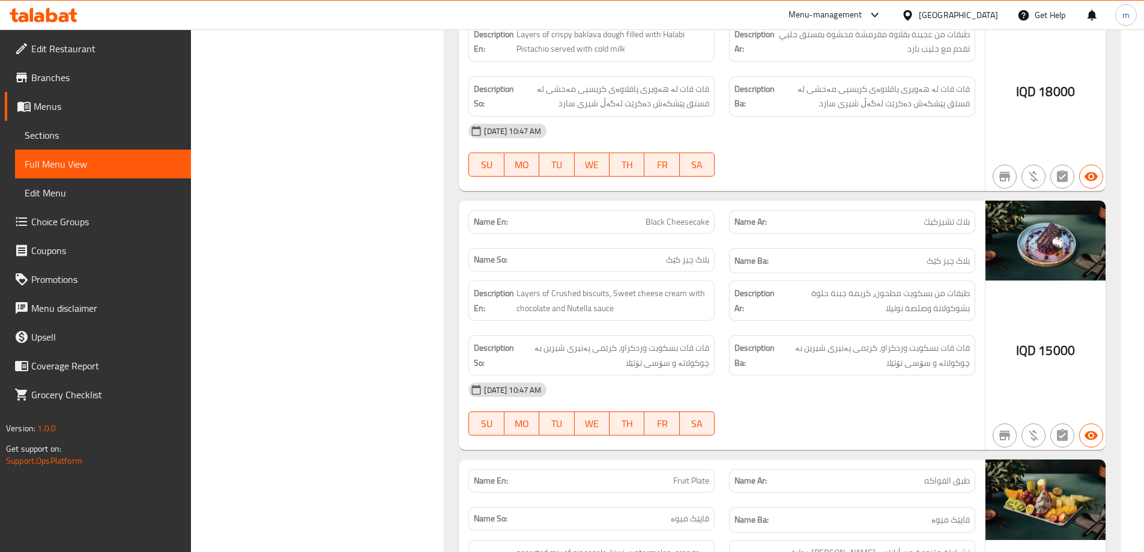
scroll to position [4016, 0]
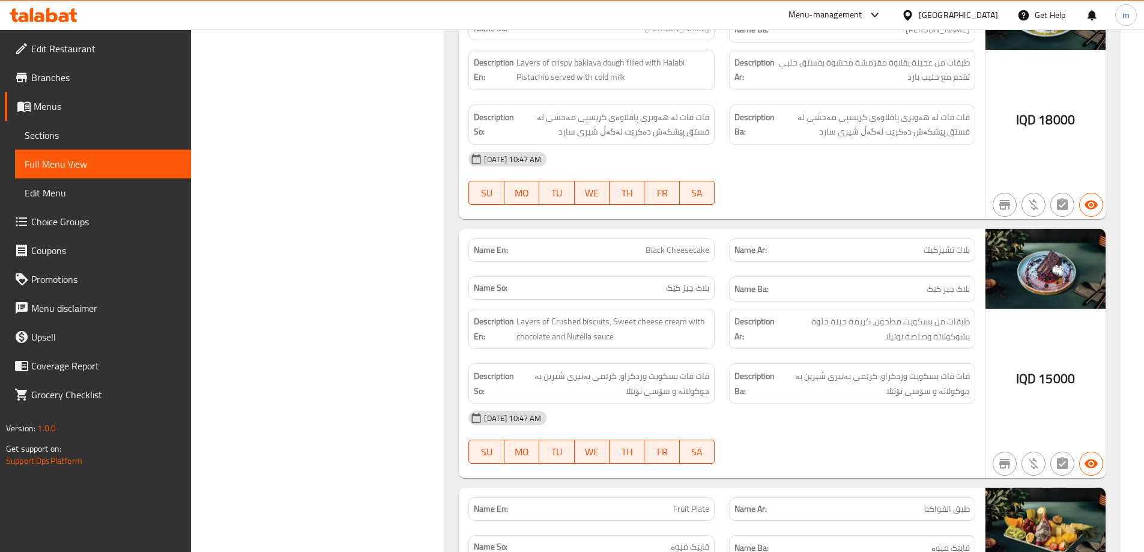
click at [859, 403] on div "[DATE] 10:47 AM" at bounding box center [721, 417] width 521 height 29
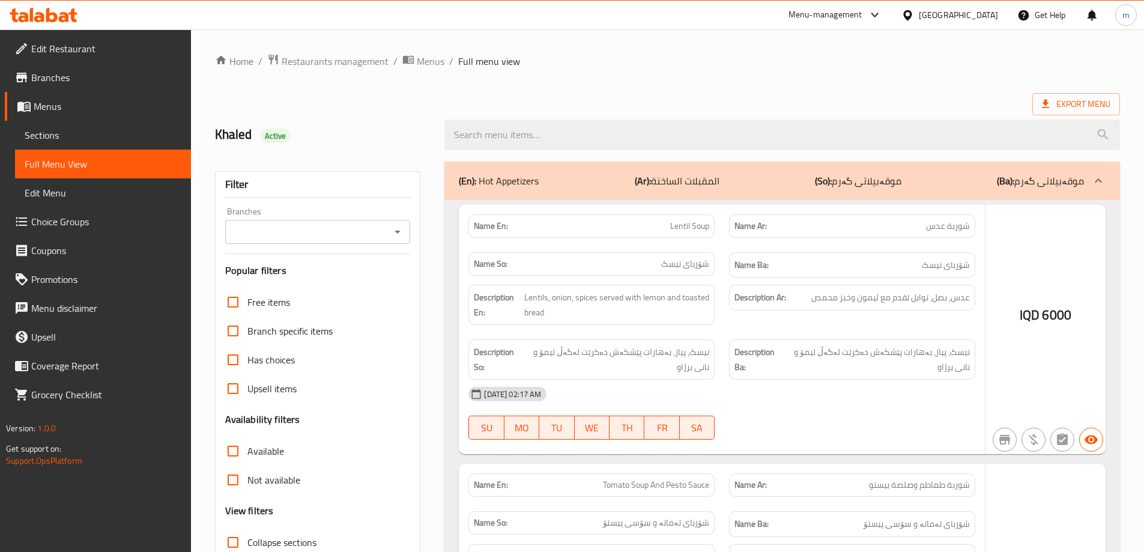
click at [48, 145] on div at bounding box center [572, 276] width 1144 height 552
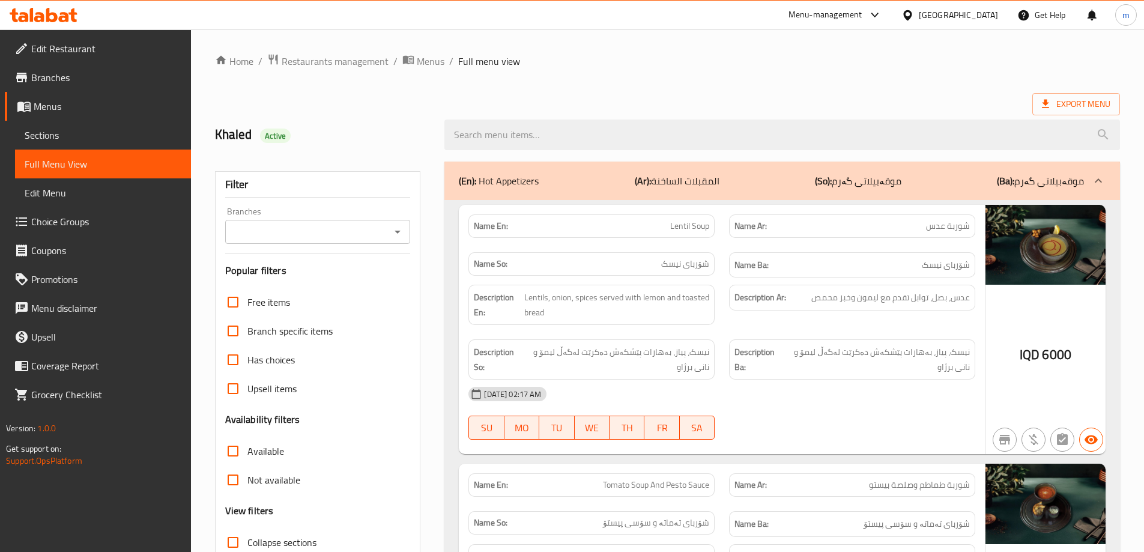
click at [48, 141] on span "Sections" at bounding box center [103, 135] width 157 height 14
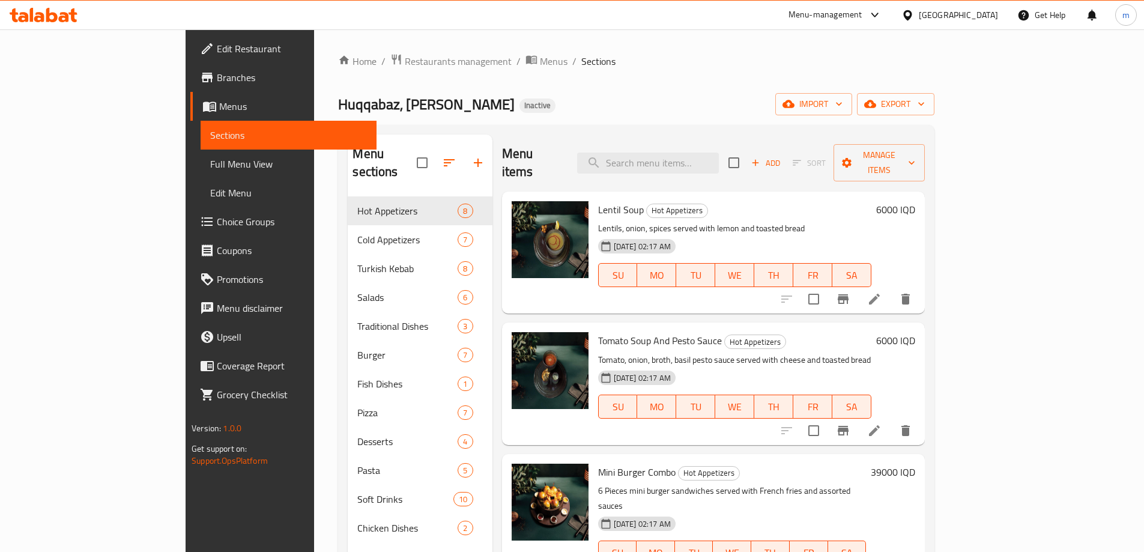
click at [210, 133] on span "Sections" at bounding box center [288, 135] width 157 height 14
click at [762, 191] on div "Lentil Soup Hot Appetizers Lentils, onion, spices served with lemon and toasted…" at bounding box center [713, 252] width 423 height 122
click at [711, 158] on input "search" at bounding box center [648, 162] width 142 height 21
paste input "[US_STATE] Hot Chicken"
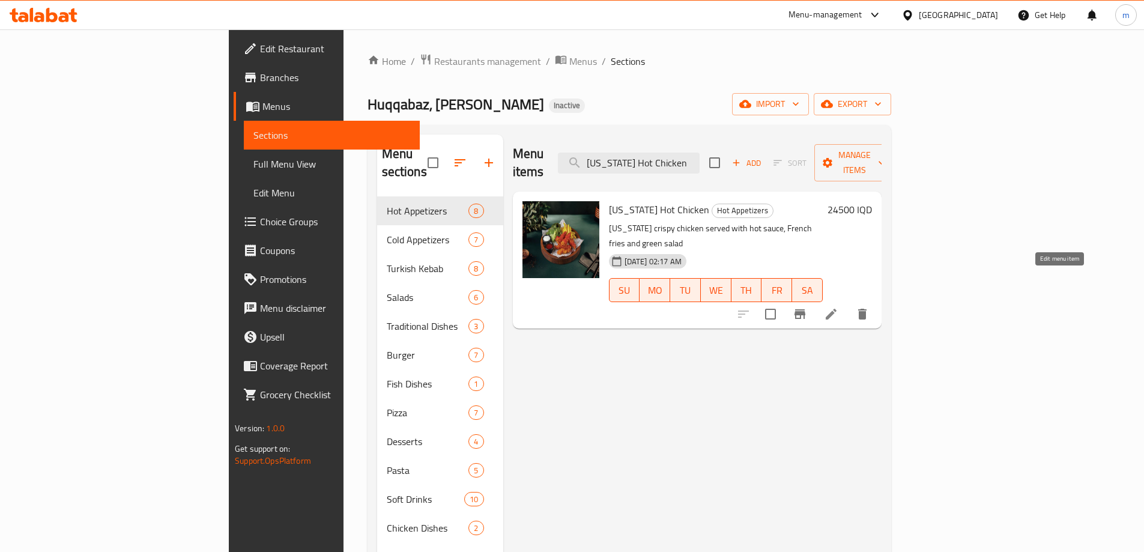
type input "[US_STATE] Hot Chicken"
click at [838, 307] on icon at bounding box center [831, 314] width 14 height 14
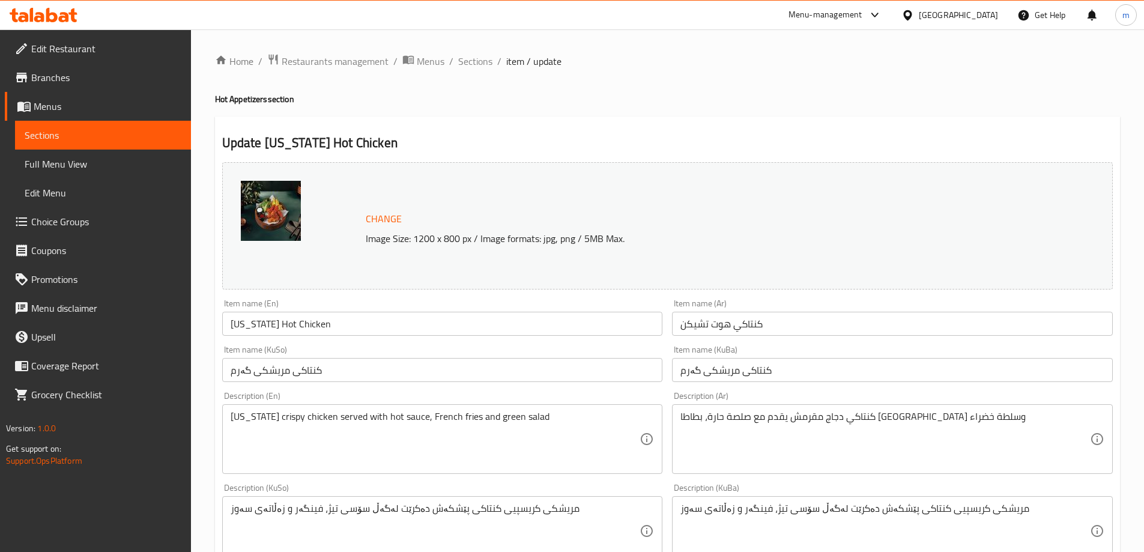
click at [692, 367] on input "کنتاکی مریشکی گەرم" at bounding box center [892, 370] width 441 height 24
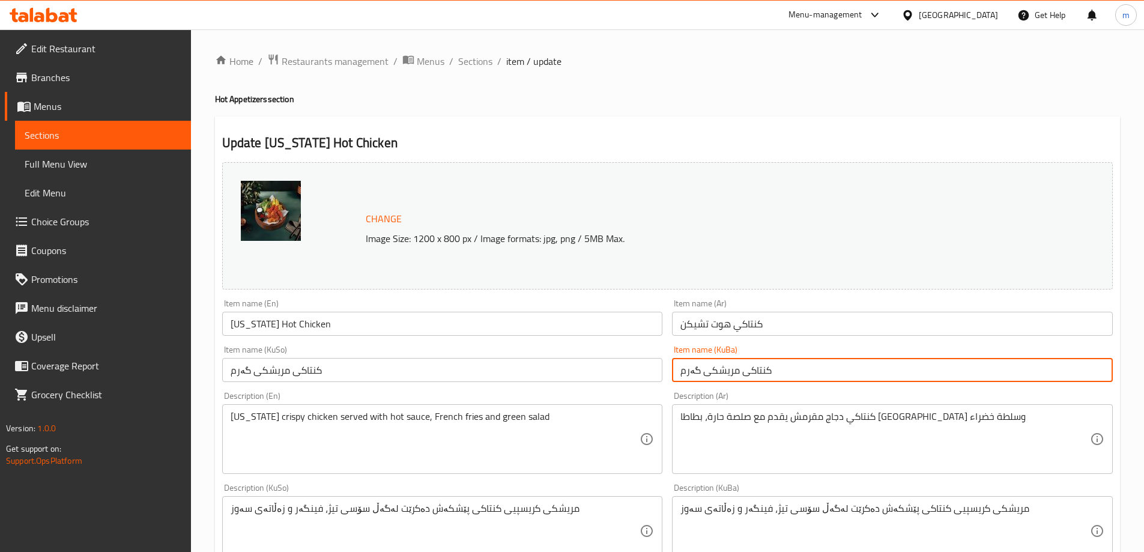
click at [691, 368] on input "کنتاکی مریشکی گەرم" at bounding box center [892, 370] width 441 height 24
click at [692, 369] on input "کنتاکی مریشکی تیژ" at bounding box center [892, 370] width 441 height 24
type input "کنتاکی مریشکی تیژ"
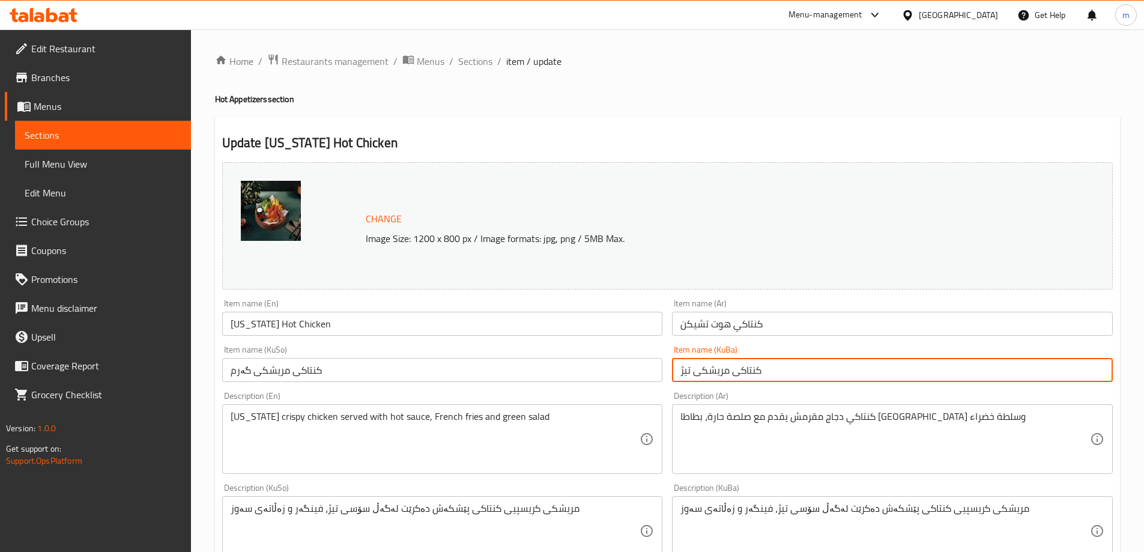
click at [616, 367] on input "کنتاکی مریشکی گەرم" at bounding box center [442, 370] width 441 height 24
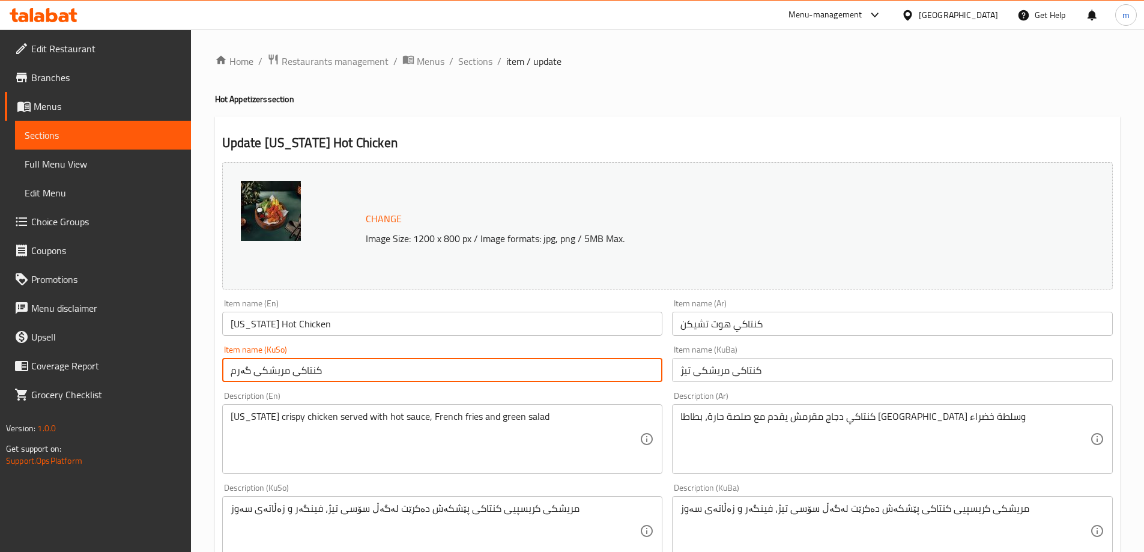
click at [616, 367] on input "کنتاکی مریشکی گەرم" at bounding box center [442, 370] width 441 height 24
paste input "تیژ"
type input "کنتاکی مریشکی تیژ"
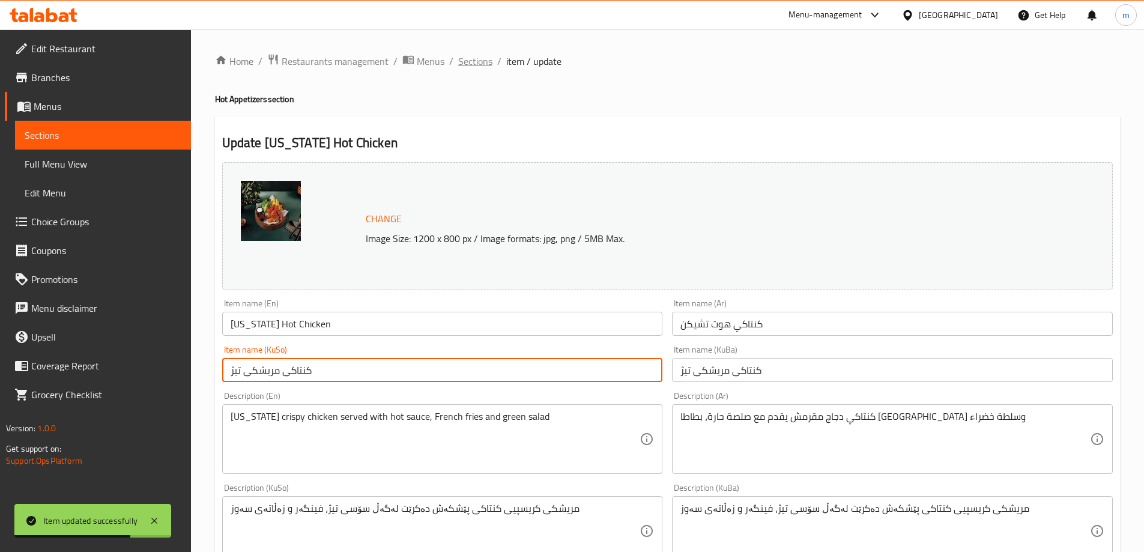
click at [470, 60] on span "Sections" at bounding box center [475, 61] width 34 height 14
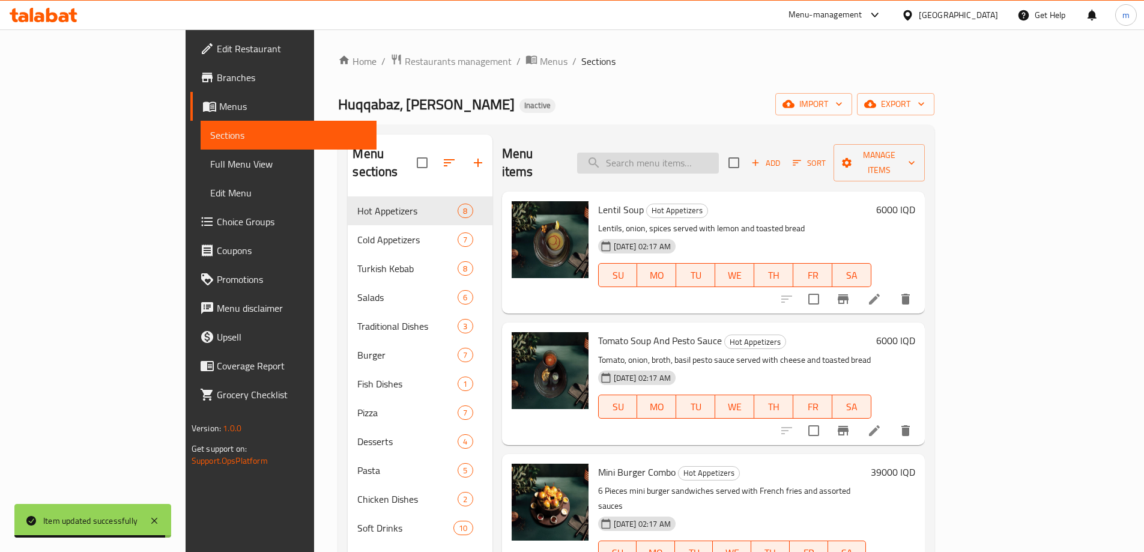
click at [719, 152] on input "search" at bounding box center [648, 162] width 142 height 21
paste input "Chicken shish platter"
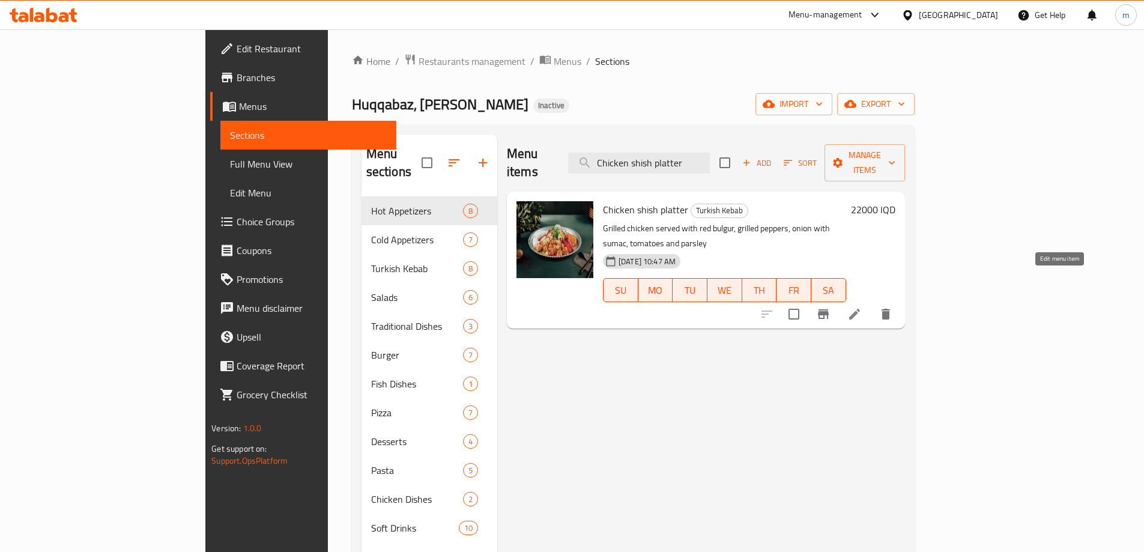
type input "Chicken shish platter"
click at [861, 307] on icon at bounding box center [854, 314] width 14 height 14
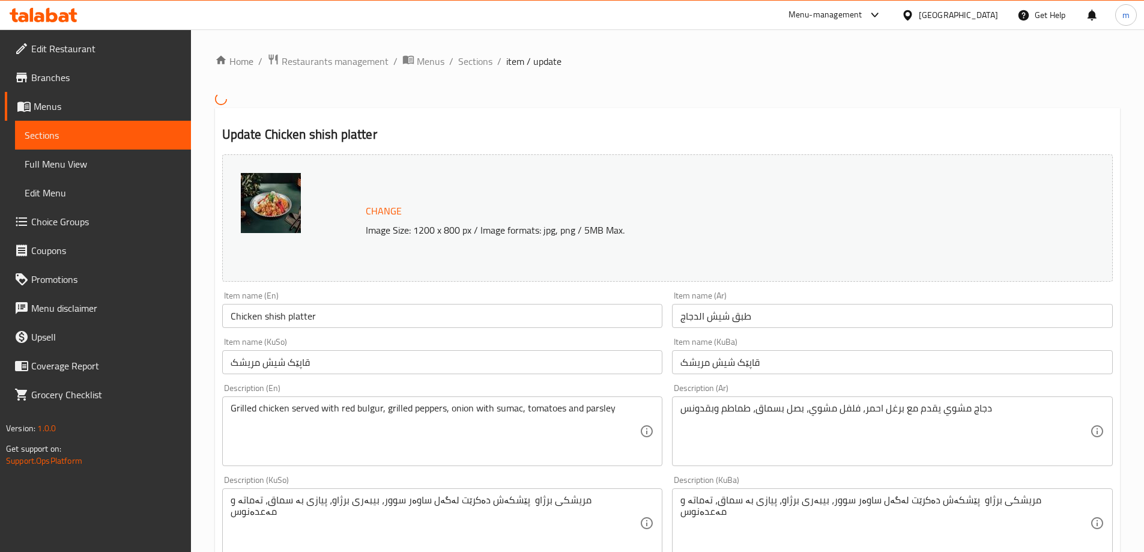
click at [375, 312] on input "Chicken shish platter" at bounding box center [442, 316] width 441 height 24
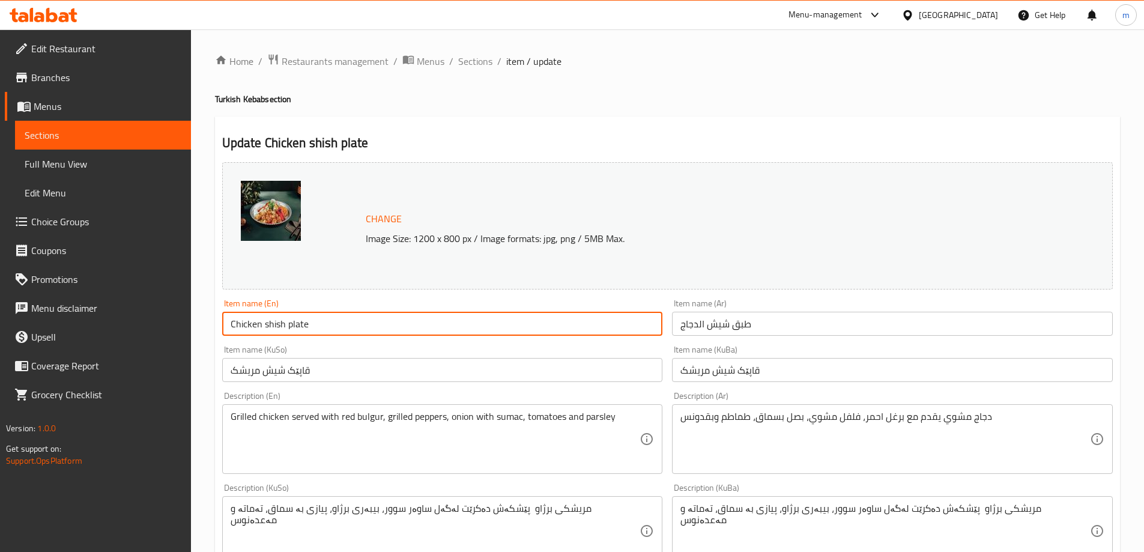
type input "Chicken shish plate"
click at [481, 68] on span "Sections" at bounding box center [475, 61] width 34 height 14
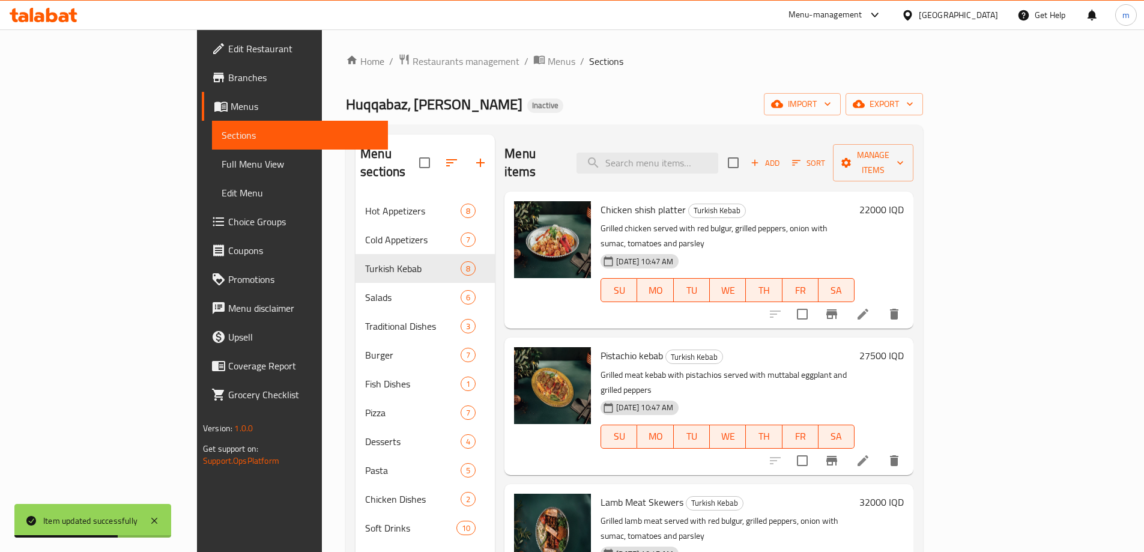
click at [589, 62] on span "Sections" at bounding box center [606, 61] width 34 height 14
click at [706, 156] on input "search" at bounding box center [647, 162] width 142 height 21
paste input "كفتة امي المشوية"
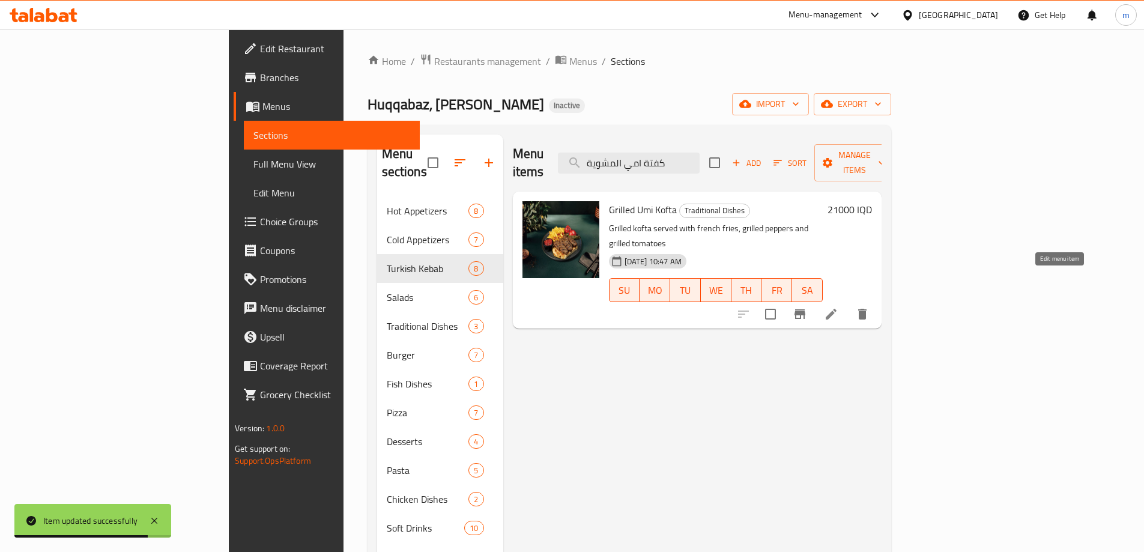
type input "كفتة امي المشوية"
click at [838, 307] on icon at bounding box center [831, 314] width 14 height 14
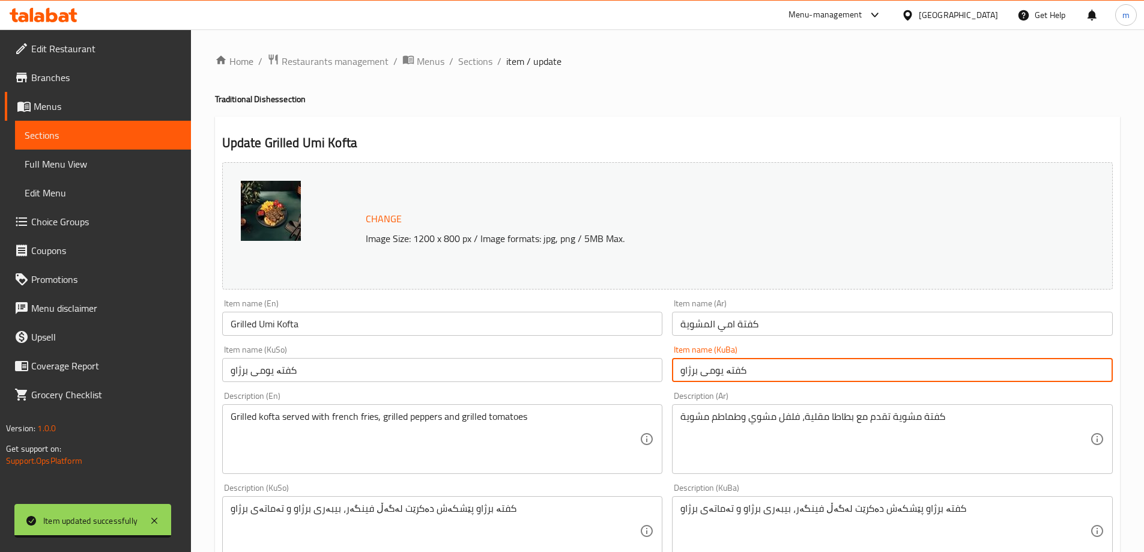
click at [757, 359] on input "کفتە یومی برژاو" at bounding box center [892, 370] width 441 height 24
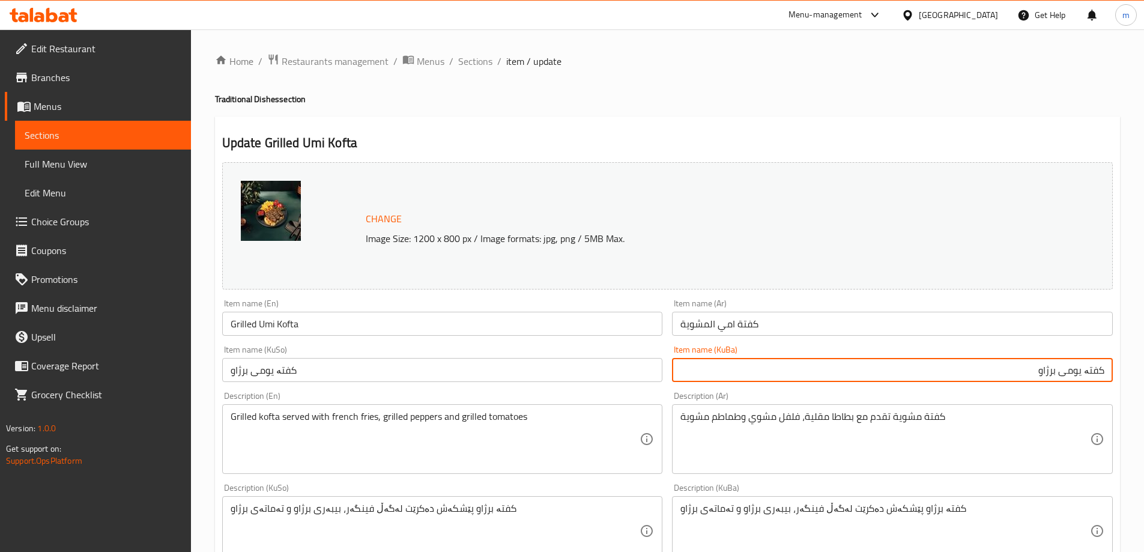
drag, startPoint x: 1082, startPoint y: 368, endPoint x: 1078, endPoint y: 373, distance: 7.2
click at [1078, 373] on input "کفتە یومی برژاو" at bounding box center [892, 370] width 441 height 24
click at [1075, 369] on input "کفتە ئومی برژاو" at bounding box center [892, 370] width 441 height 24
click at [1072, 378] on input "کفتە ئوممی برژاو" at bounding box center [892, 370] width 441 height 24
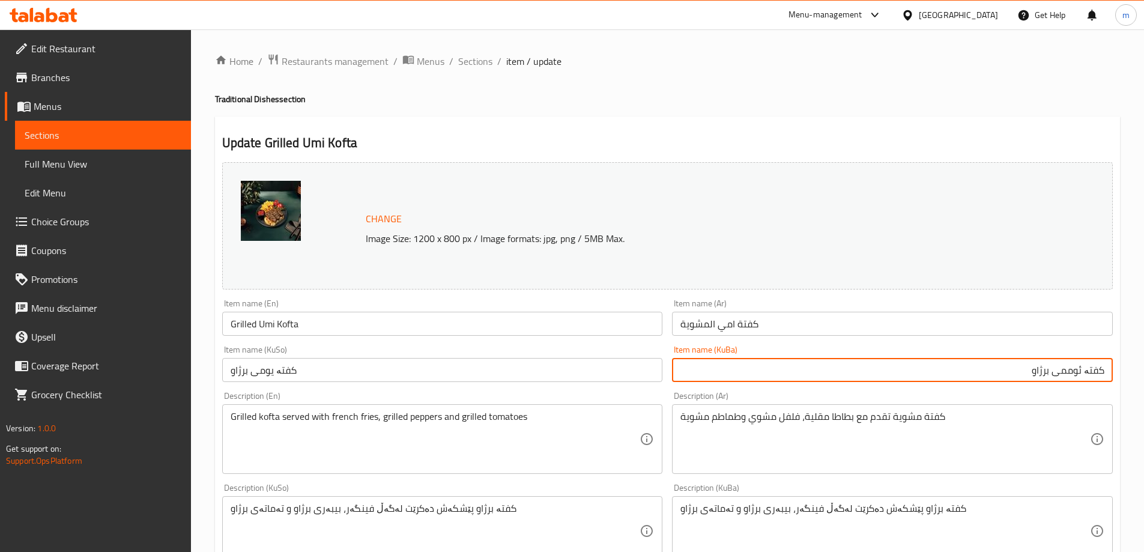
click at [1072, 378] on input "کفتە ئوممی برژاو" at bounding box center [892, 370] width 441 height 24
click at [592, 376] on input "کفتە یومی برژاو" at bounding box center [442, 370] width 441 height 24
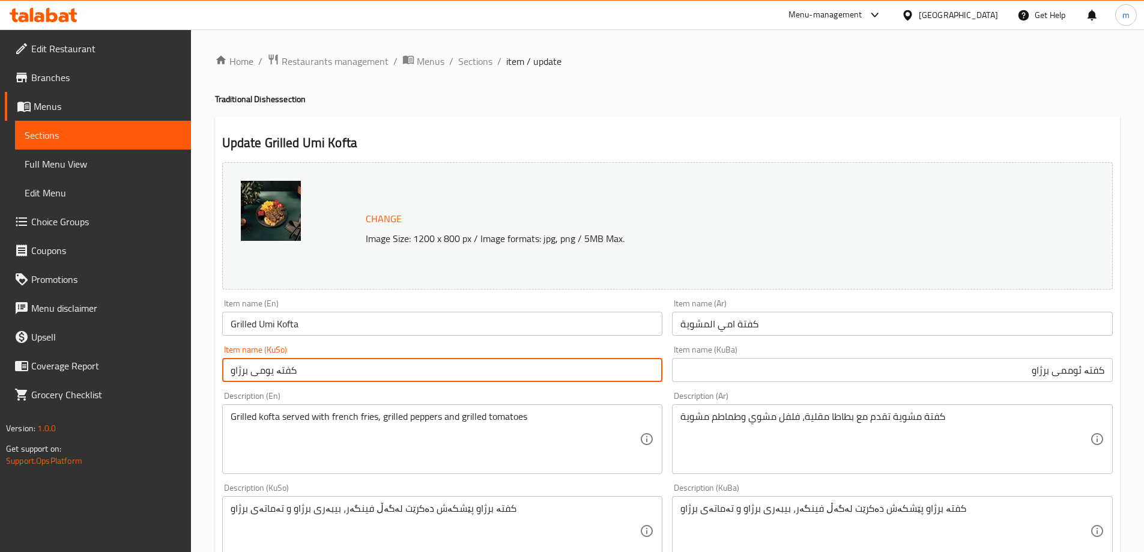
click at [585, 360] on input "کفتە یومی برژاو" at bounding box center [442, 370] width 441 height 24
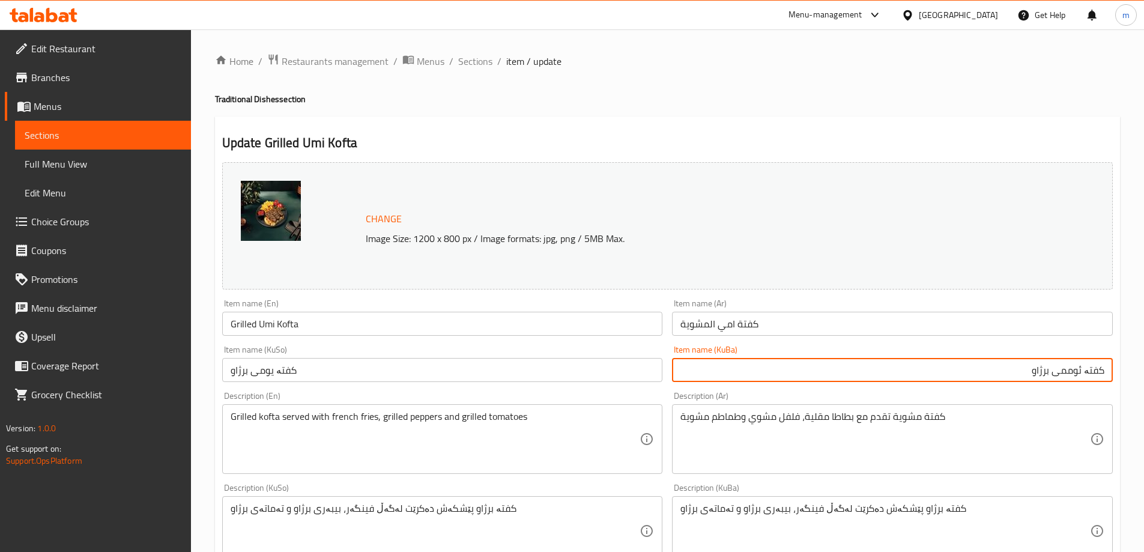
click at [1087, 372] on input "کفتە ئوممی برژاو" at bounding box center [892, 370] width 441 height 24
click at [1084, 368] on input "کفتە ئوممی برژاو" at bounding box center [892, 370] width 441 height 24
click at [1087, 375] on input "کفتە ئوممی برژاو" at bounding box center [892, 370] width 441 height 24
click at [1087, 375] on input "کفتەی ئوممی برژاو" at bounding box center [892, 370] width 441 height 24
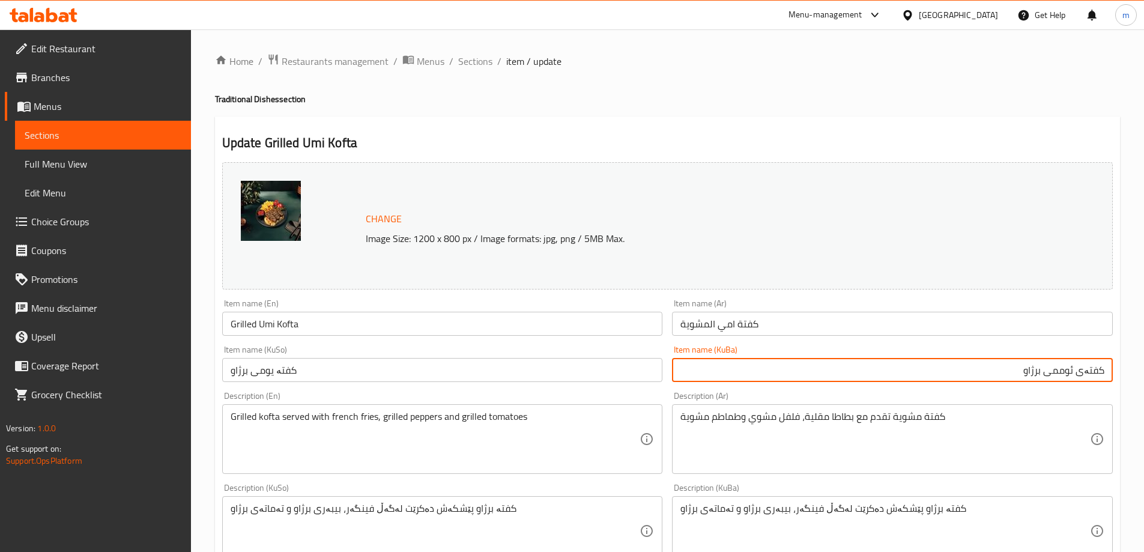
click at [1087, 375] on input "کفتەی ئوممی برژاو" at bounding box center [892, 370] width 441 height 24
type input "کفتەی ئوممی برژاو"
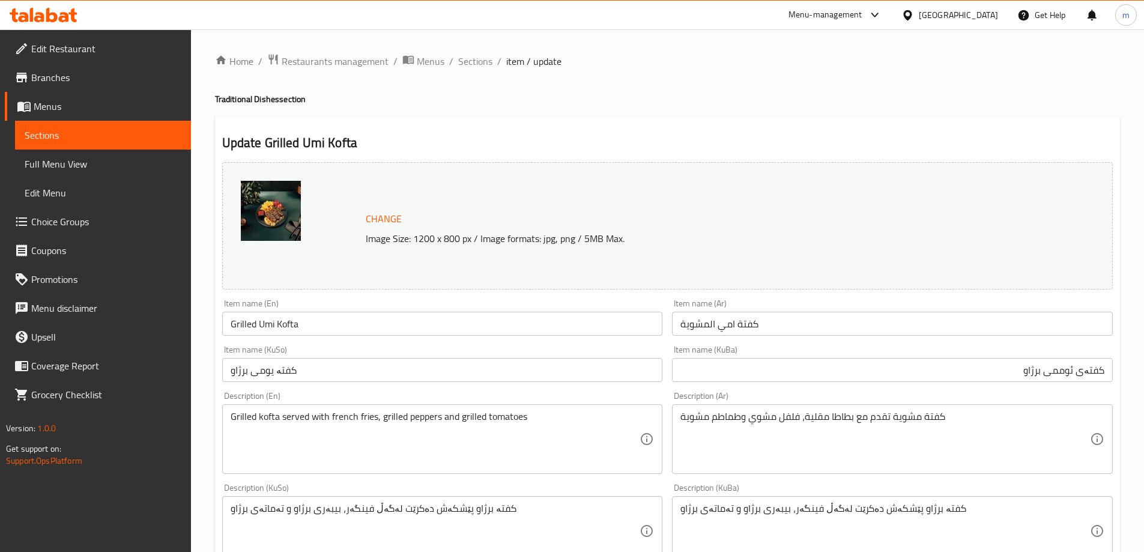
click at [624, 355] on div "Item name (KuSo) کفتە یومی برژاو Item name (KuSo)" at bounding box center [442, 363] width 441 height 37
click at [624, 361] on input "کفتە یومی برژاو" at bounding box center [442, 370] width 441 height 24
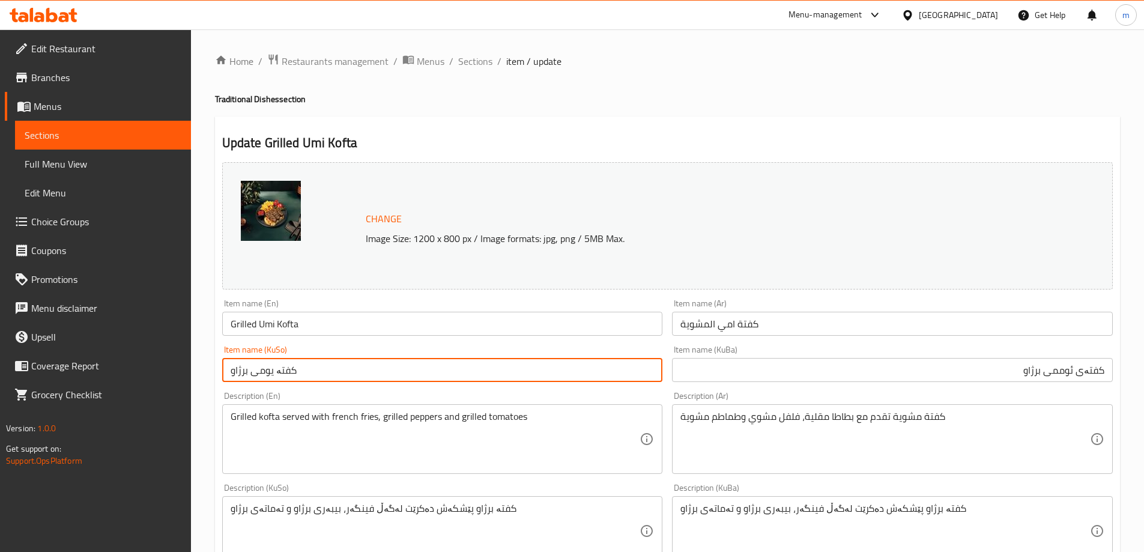
click at [624, 361] on input "کفتە یومی برژاو" at bounding box center [442, 370] width 441 height 24
click at [624, 362] on input "کفتە یومی برژاو" at bounding box center [442, 370] width 441 height 24
paste input "کفتەی ئوممی برژاو"
click at [623, 365] on input "کفتە یومی برژاو کفتەی ئوممی برژاو" at bounding box center [442, 370] width 441 height 24
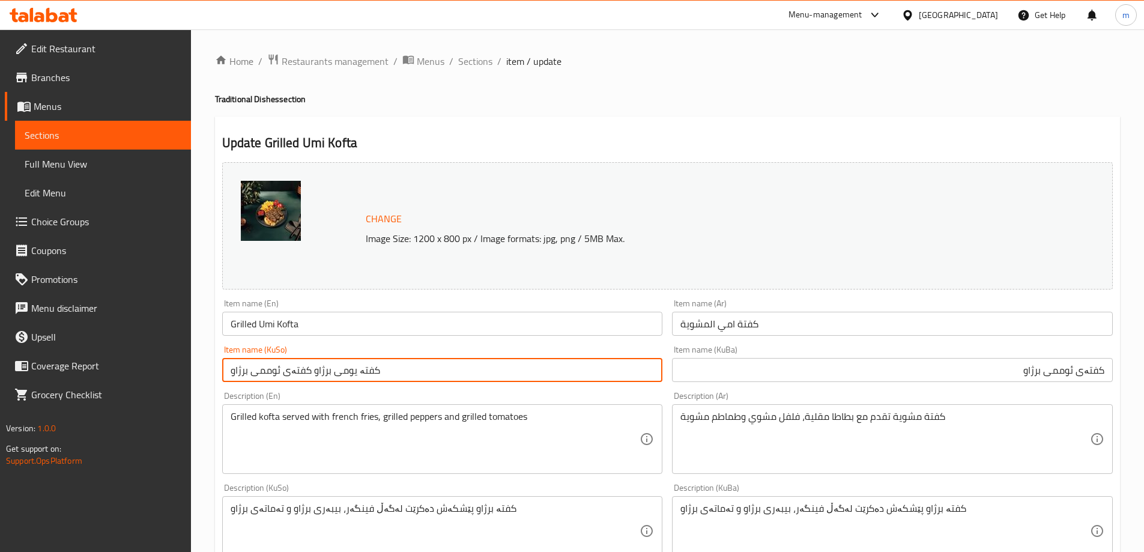
click at [623, 365] on input "کفتە یومی برژاو کفتەی ئوممی برژاو" at bounding box center [442, 370] width 441 height 24
paste input "text"
type input "کفتەی ئوممی برژاو"
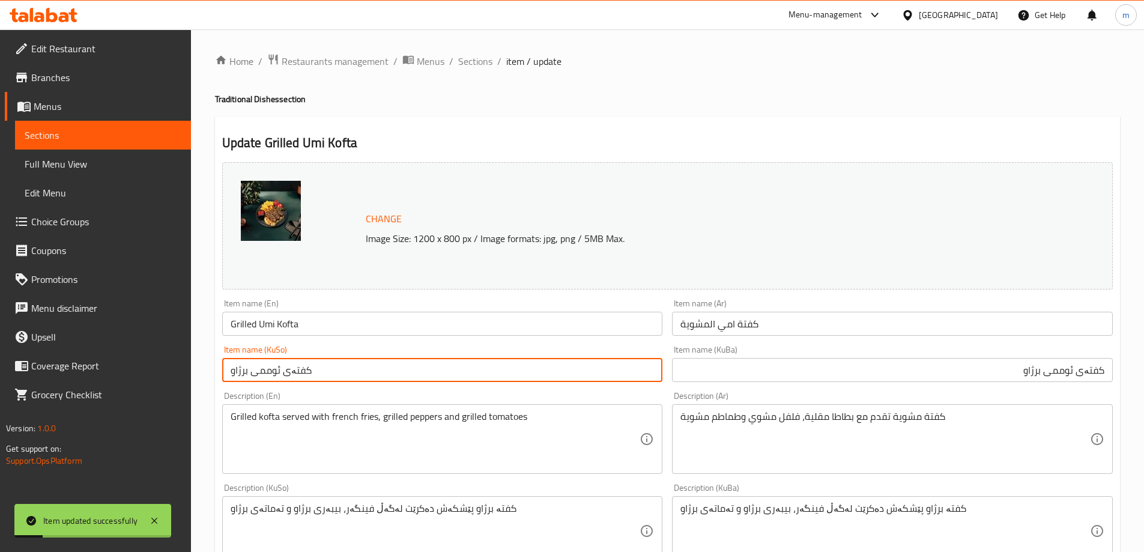
drag, startPoint x: 463, startPoint y: 64, endPoint x: 622, endPoint y: 121, distance: 168.8
click at [463, 64] on span "Sections" at bounding box center [475, 61] width 34 height 14
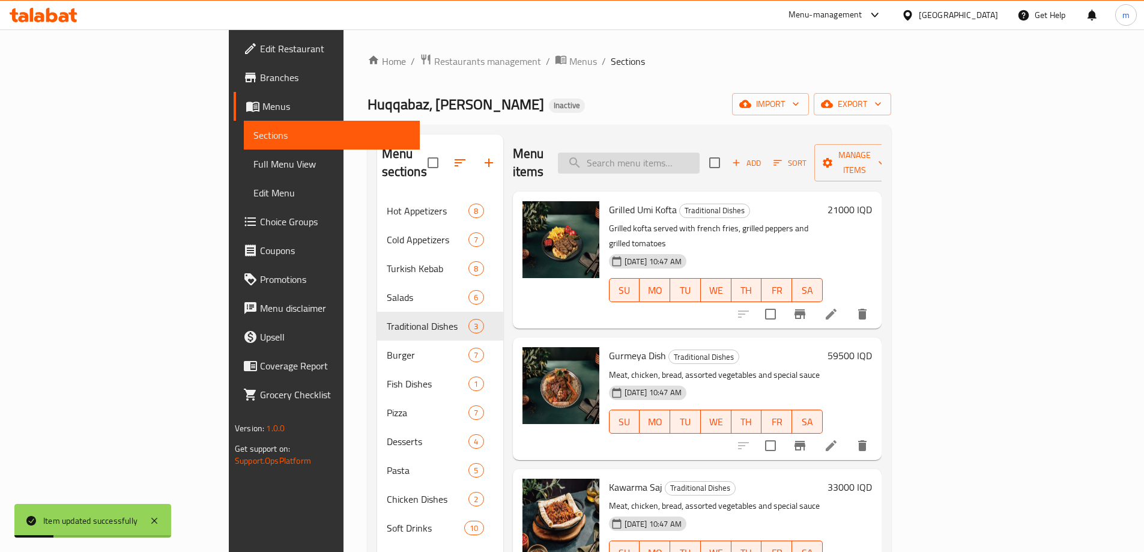
click at [699, 152] on input "search" at bounding box center [629, 162] width 142 height 21
paste input "صاج قاورمة"
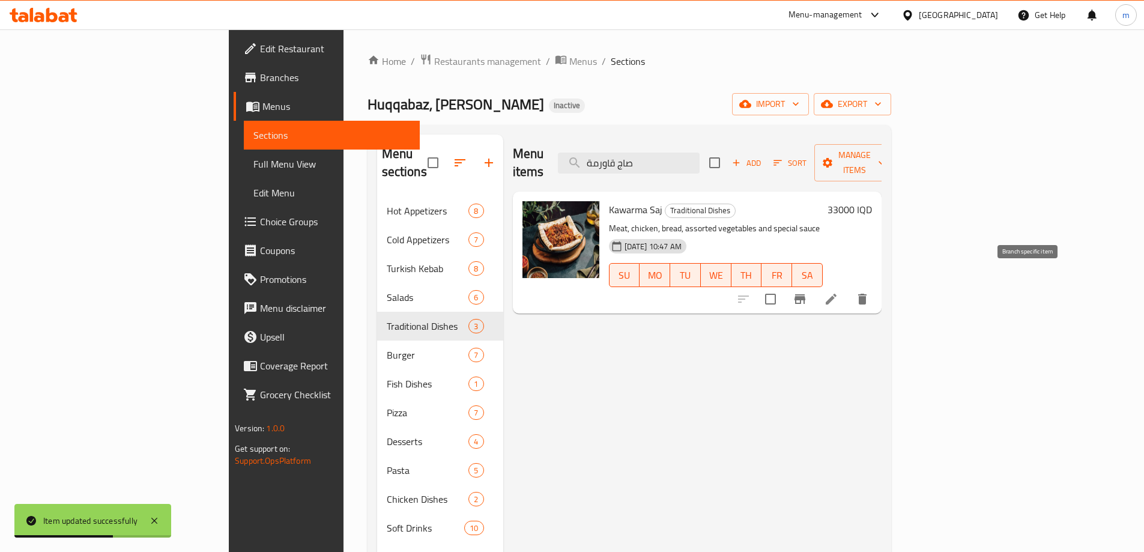
type input "صاج قاورمة"
click at [848, 288] on li at bounding box center [831, 299] width 34 height 22
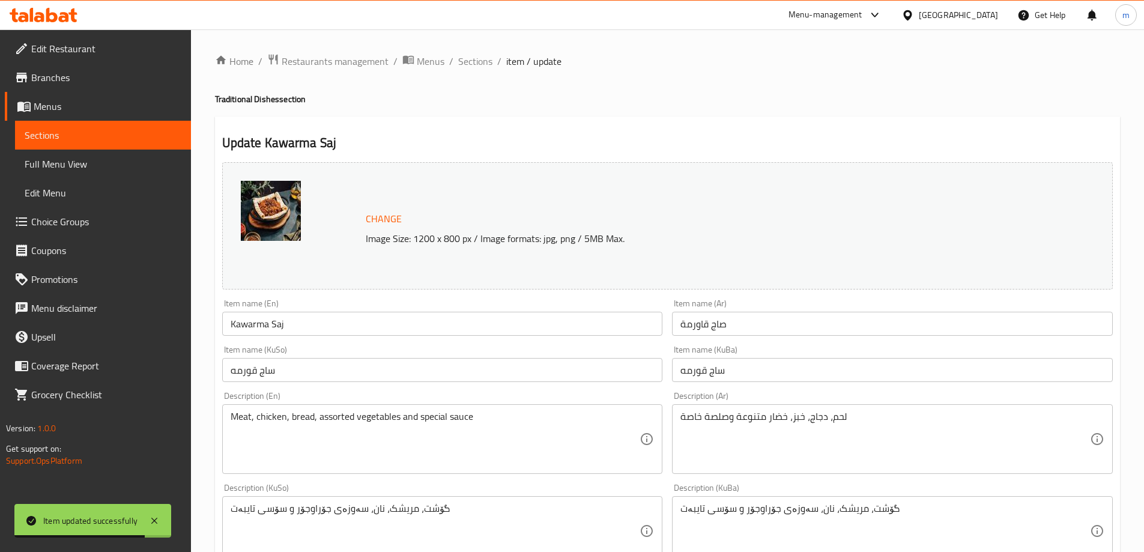
click at [707, 371] on input "ساج قورمه" at bounding box center [892, 370] width 441 height 24
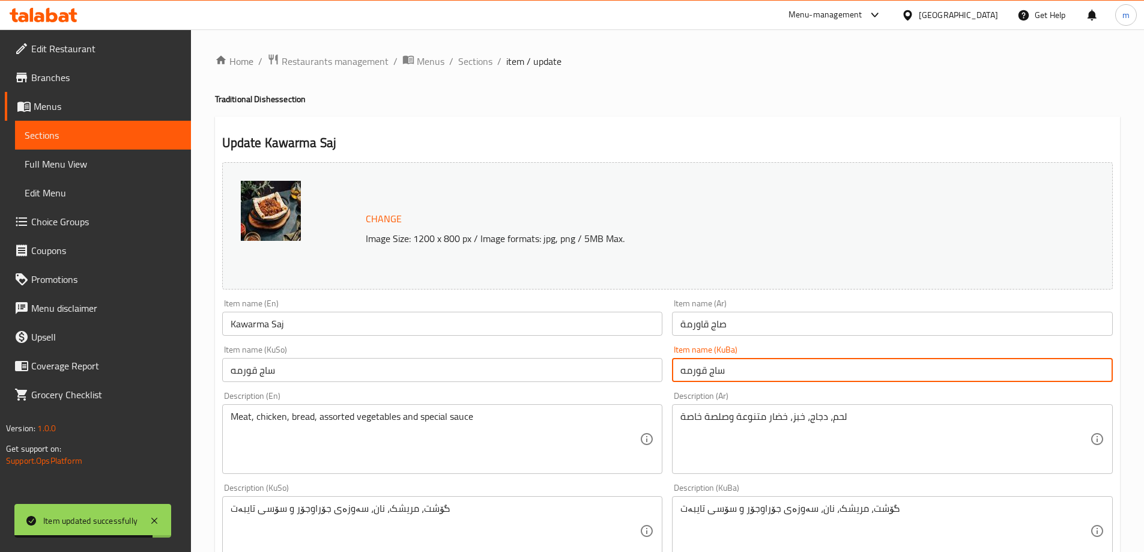
click at [709, 372] on input "ساج قورمه" at bounding box center [892, 370] width 441 height 24
click at [710, 373] on input "ساج قورمه" at bounding box center [892, 370] width 441 height 24
click at [697, 372] on input "ساجی قورمه" at bounding box center [892, 370] width 441 height 24
click at [702, 372] on input "ساجی قورمه" at bounding box center [892, 370] width 441 height 24
click at [705, 370] on input "ساجی قاورمه" at bounding box center [892, 370] width 441 height 24
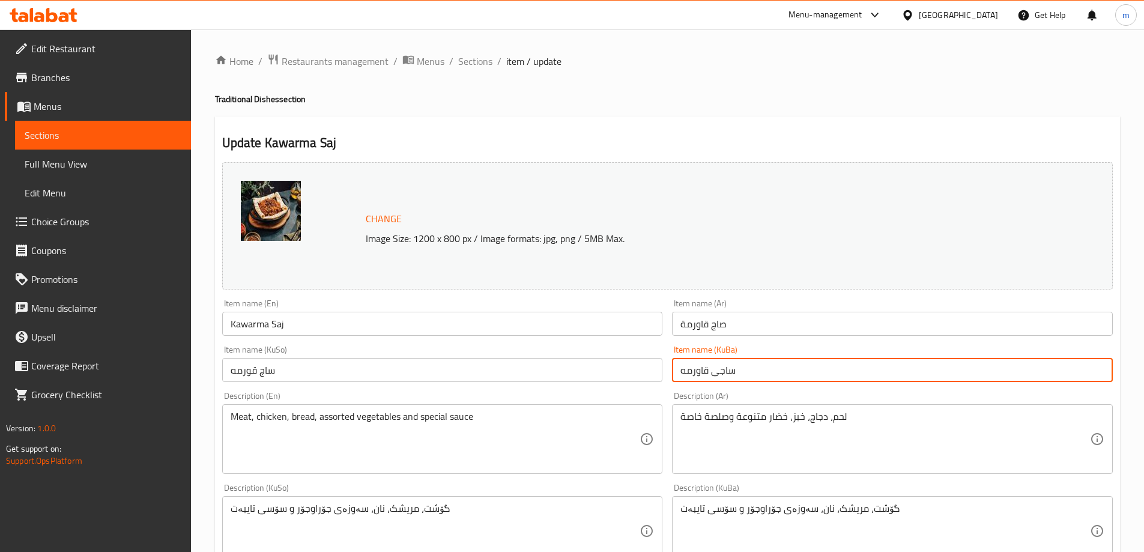
click at [705, 370] on input "ساجی قاورمه" at bounding box center [892, 370] width 441 height 24
type input "ساجی قاورمه"
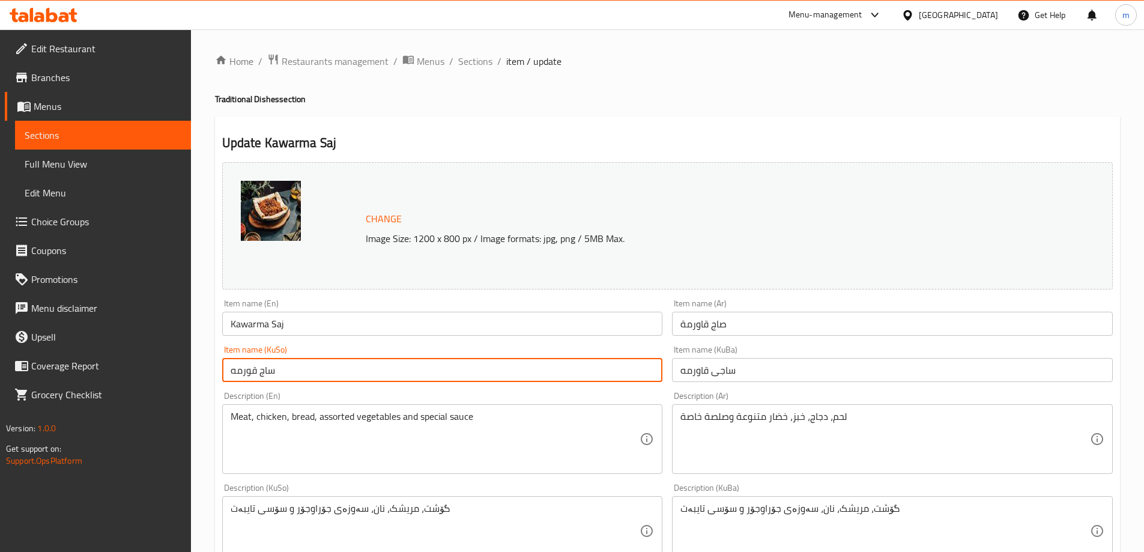
click at [619, 368] on input "ساج قورمه" at bounding box center [442, 370] width 441 height 24
paste input "ی قا"
click at [619, 368] on input "ساج قورمه" at bounding box center [442, 370] width 441 height 24
type input "ساجی قاورمه"
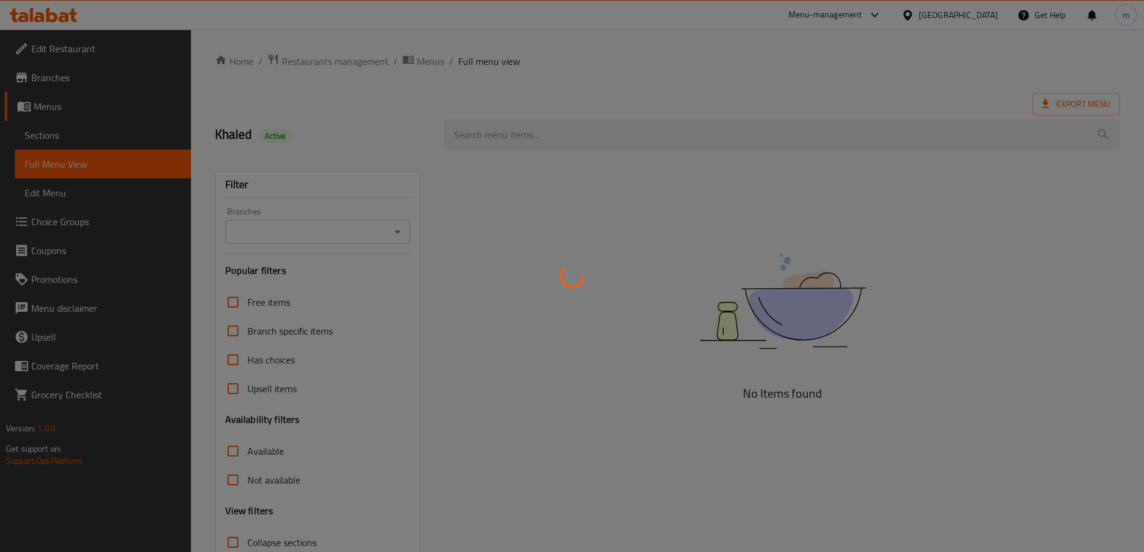
click at [755, 299] on div at bounding box center [572, 276] width 1144 height 552
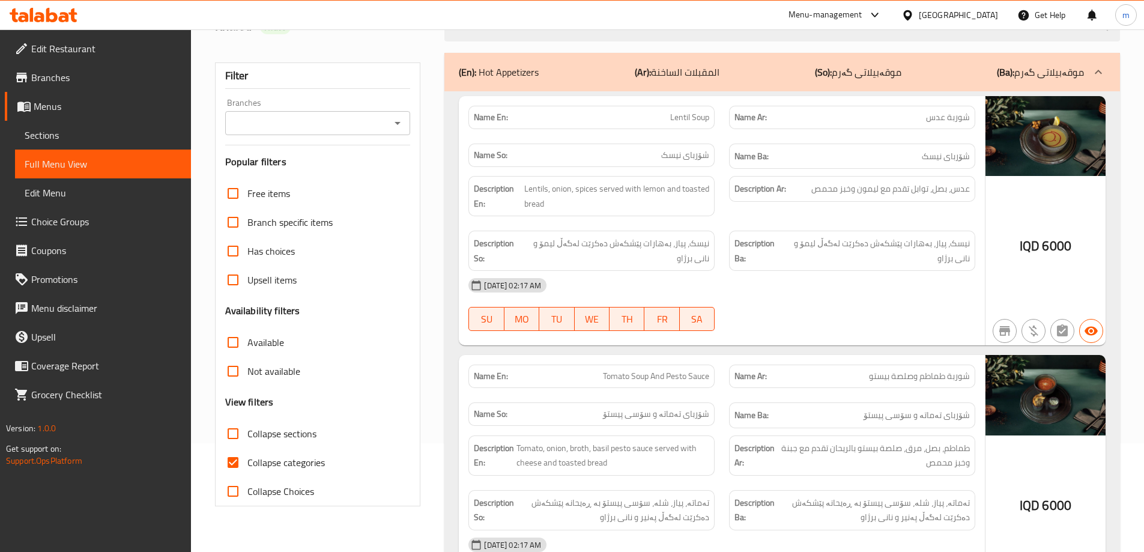
scroll to position [200, 0]
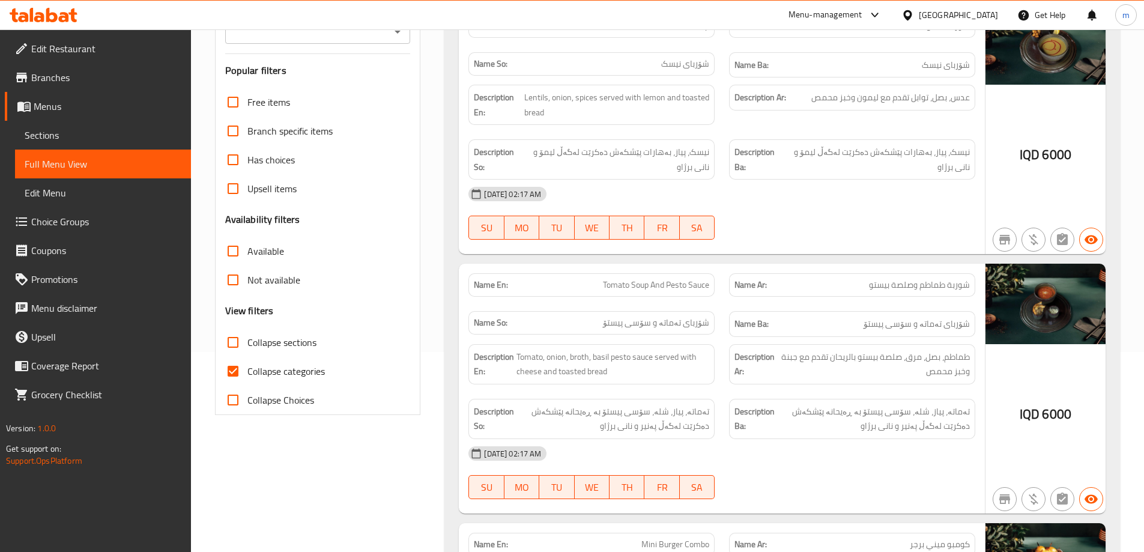
click at [261, 377] on span "Collapse categories" at bounding box center [285, 371] width 77 height 14
click at [247, 377] on input "Collapse categories" at bounding box center [233, 371] width 29 height 29
checkbox input "false"
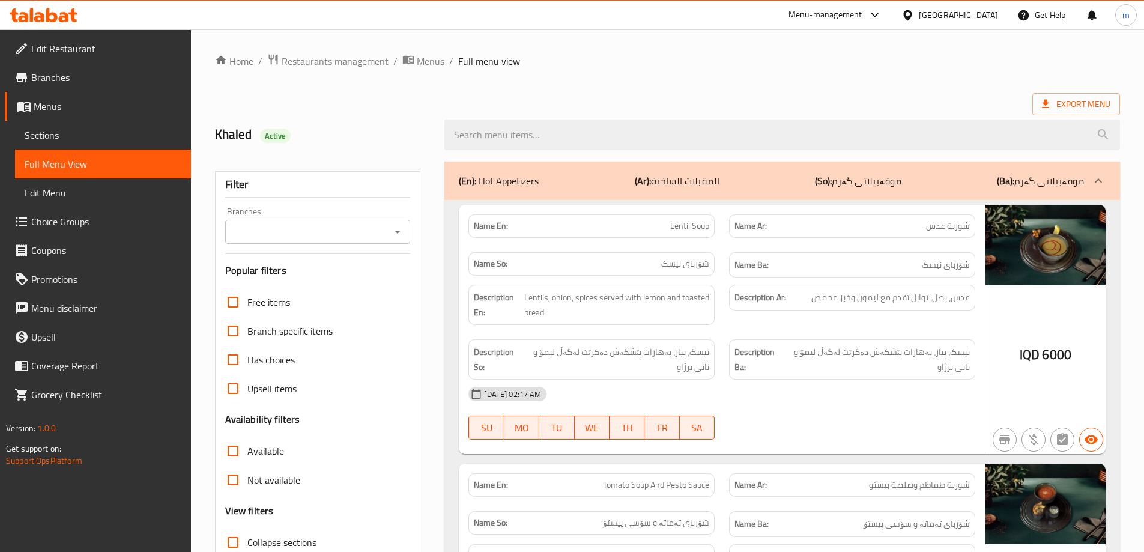
click at [400, 233] on icon "Open" at bounding box center [397, 232] width 14 height 14
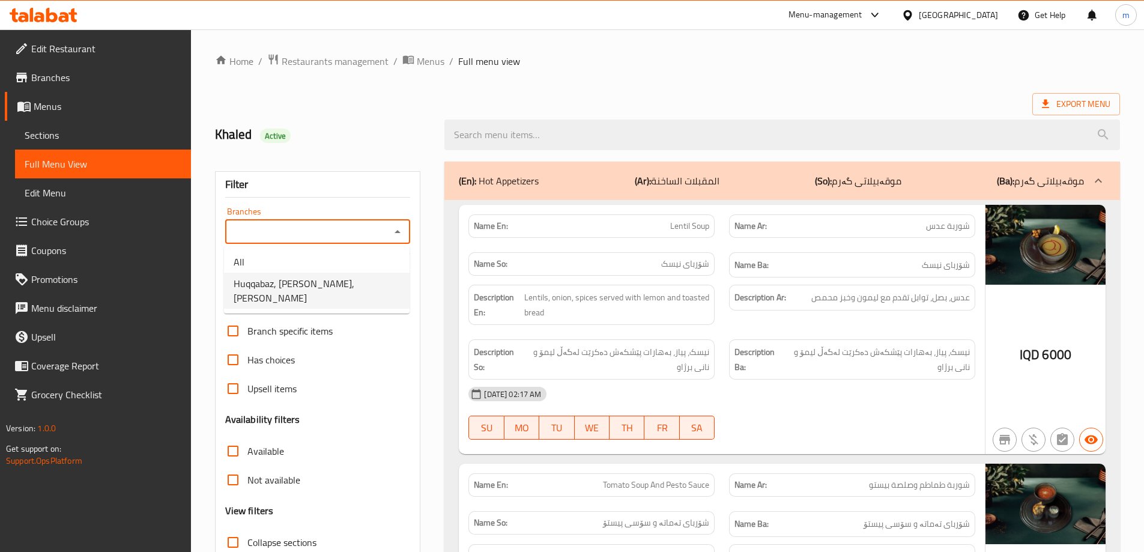
click at [324, 291] on span "Huqqabaz, [PERSON_NAME], [PERSON_NAME]" at bounding box center [317, 290] width 166 height 29
type input "Huqqabaz, [PERSON_NAME], [PERSON_NAME]"
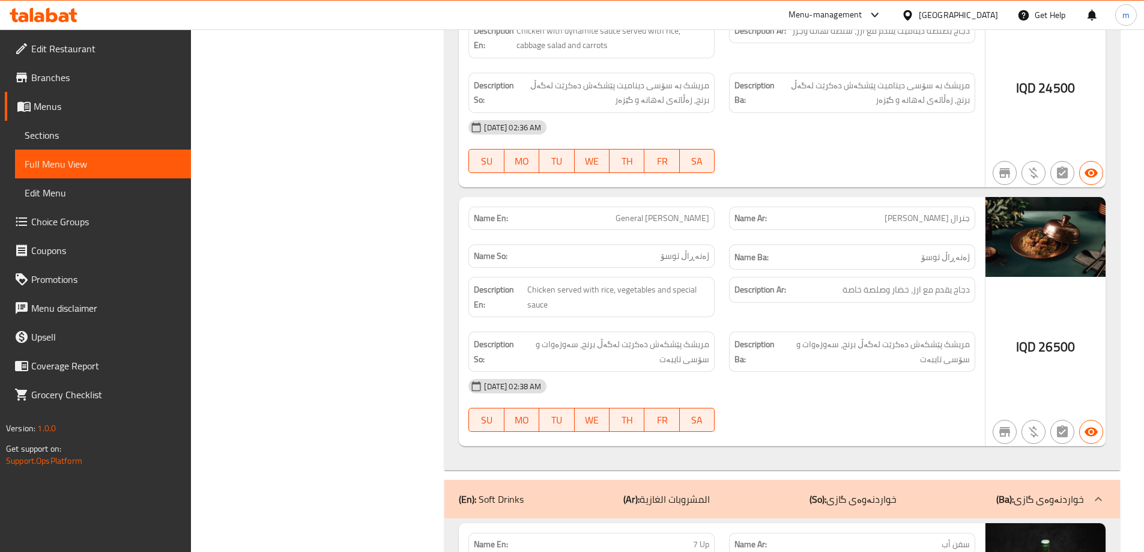
scroll to position [15487, 0]
click at [704, 481] on div "(En): Soft Drinks (Ar): المشروبات الغازية (So): خواردنەوەی گازی (Ba): خواردنەوە…" at bounding box center [781, 500] width 675 height 38
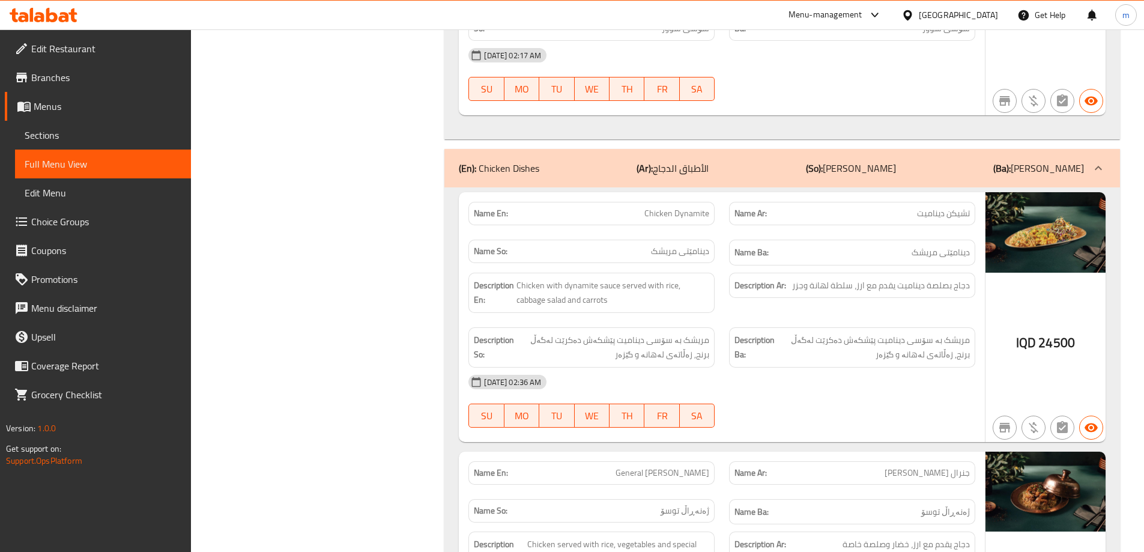
scroll to position [15264, 0]
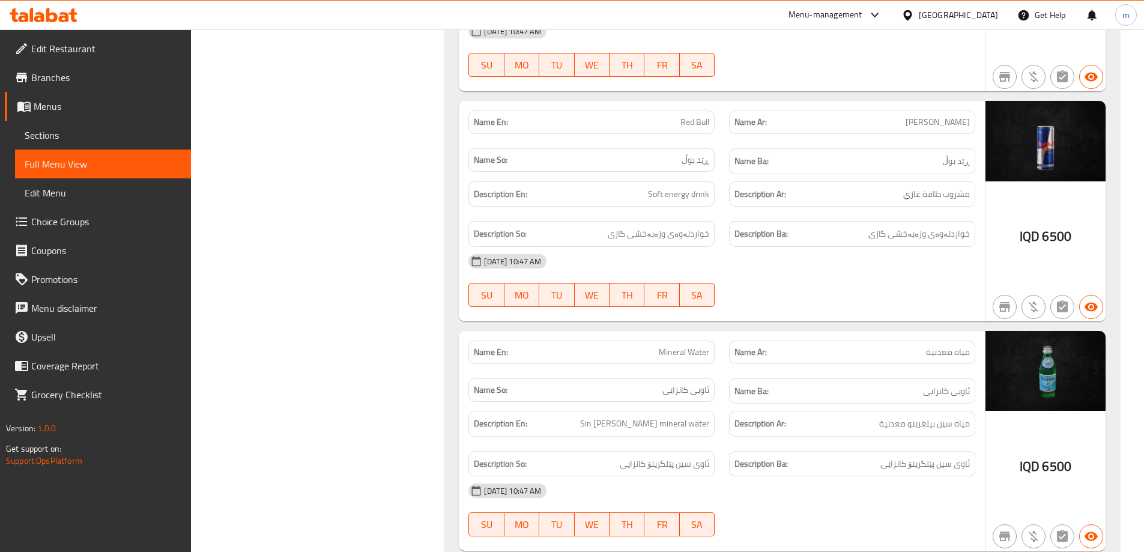
scroll to position [16988, 0]
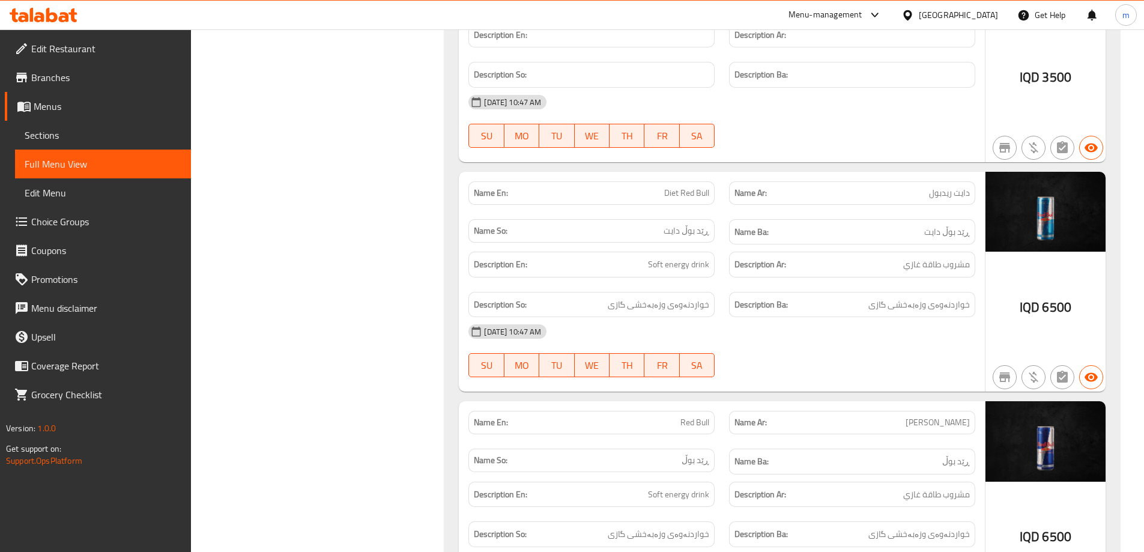
click at [115, 141] on span "Sections" at bounding box center [103, 135] width 157 height 14
